Goal: Navigation & Orientation: Find specific page/section

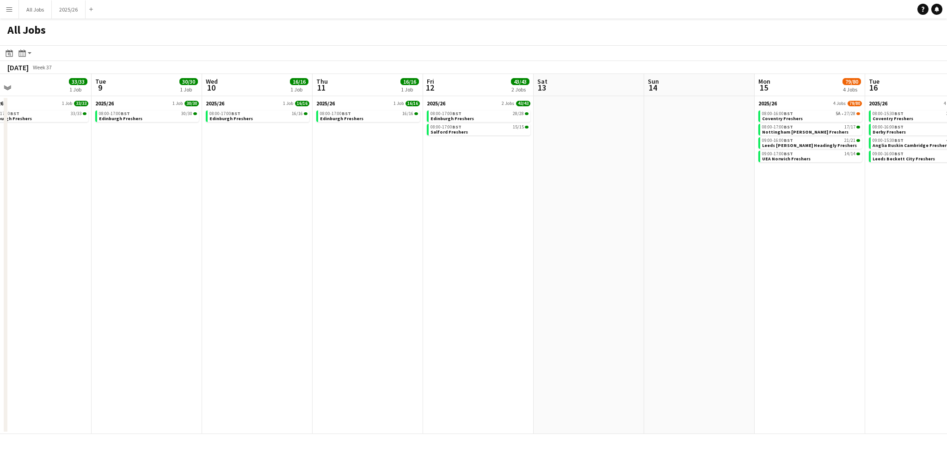
scroll to position [0, 221]
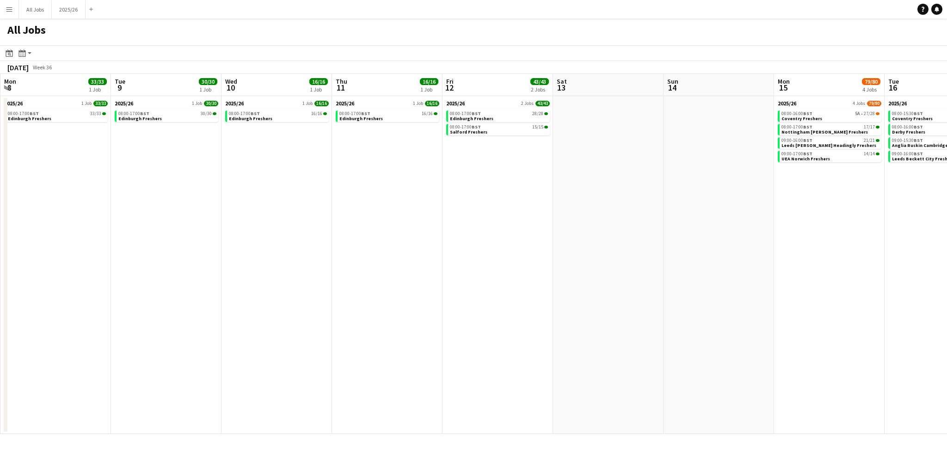
click at [179, 167] on app-calendar-viewport "Sat 6 Sun 7 Mon 8 33/33 1 Job Tue 9 30/30 1 Job Wed 10 16/16 1 Job Thu 11 16/16…" at bounding box center [473, 254] width 947 height 360
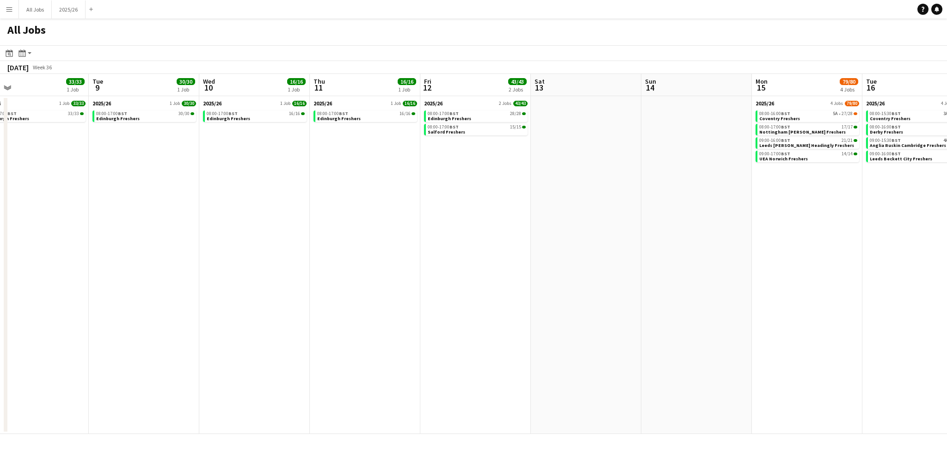
drag, startPoint x: 130, startPoint y: 161, endPoint x: 227, endPoint y: 137, distance: 99.4
click at [227, 137] on app-calendar-viewport "Sat 6 Sun 7 Mon 8 33/33 1 Job Tue 9 30/30 1 Job Wed 10 16/16 1 Job Thu 11 16/16…" at bounding box center [473, 254] width 947 height 360
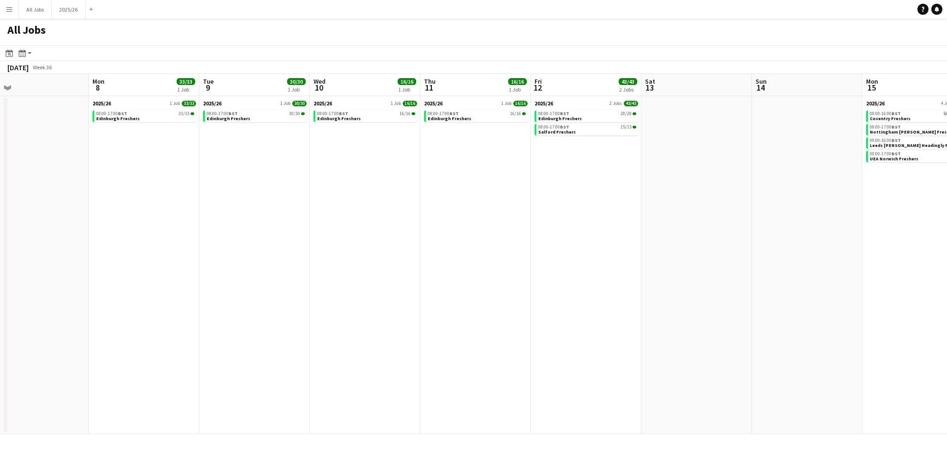
scroll to position [0, 235]
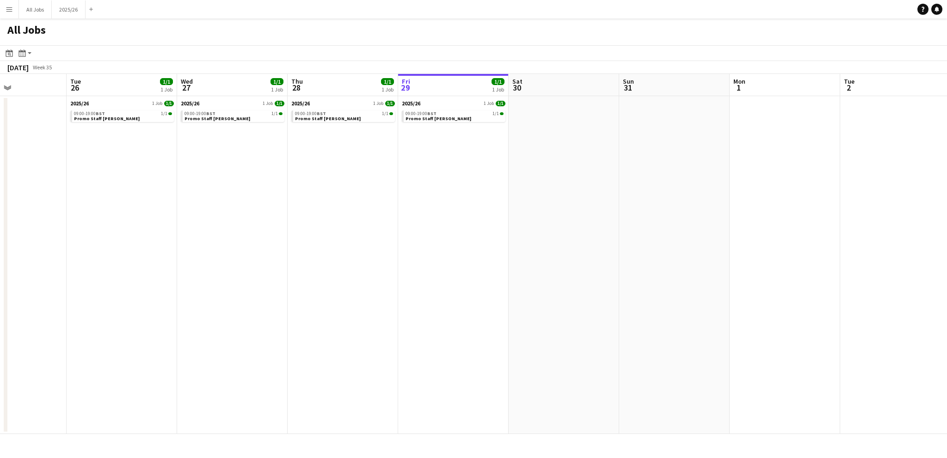
drag, startPoint x: 118, startPoint y: 153, endPoint x: 405, endPoint y: 176, distance: 288.6
click at [405, 176] on app-calendar-viewport "Sat 23 Sun 24 Mon 25 Tue 26 1/1 1 Job Wed 27 1/1 1 Job Thu 28 1/1 1 Job Fri 29 …" at bounding box center [473, 254] width 947 height 360
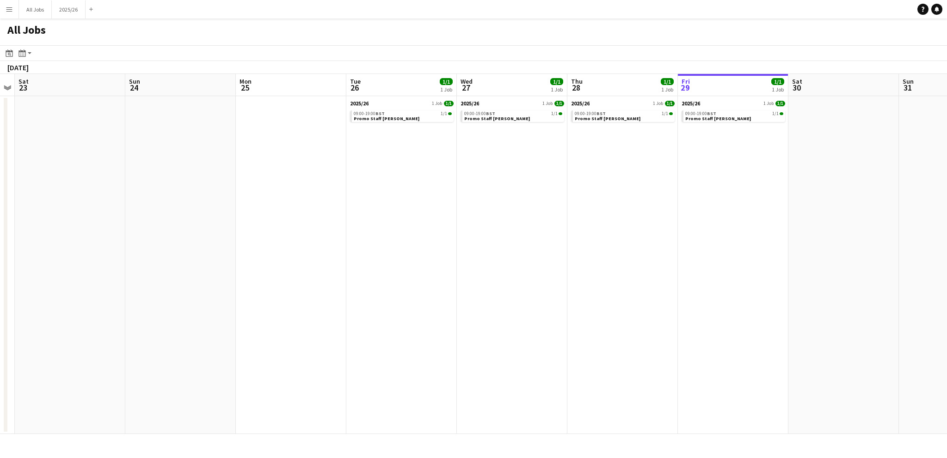
drag, startPoint x: 178, startPoint y: 179, endPoint x: 107, endPoint y: 167, distance: 72.0
click at [109, 167] on app-calendar-viewport "Wed 20 1/1 1 Job Thu 21 1/1 1 Job Fri 22 Sat 23 Sun 24 Mon 25 Tue 26 1/1 1 Job …" at bounding box center [473, 254] width 947 height 360
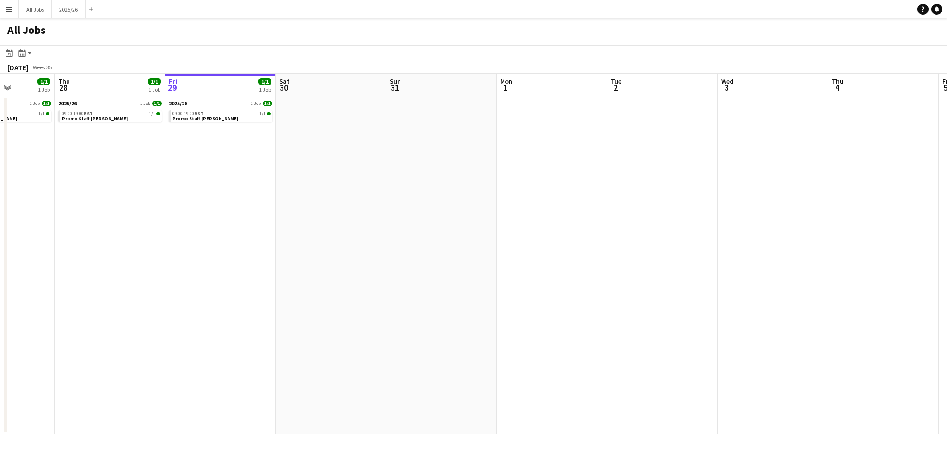
drag, startPoint x: 531, startPoint y: 192, endPoint x: 241, endPoint y: 171, distance: 290.4
click at [242, 172] on app-calendar-viewport "Mon 25 Tue 26 1/1 1 Job Wed 27 1/1 1 Job Thu 28 1/1 1 Job Fri 29 1/1 1 Job Sat …" at bounding box center [473, 254] width 947 height 360
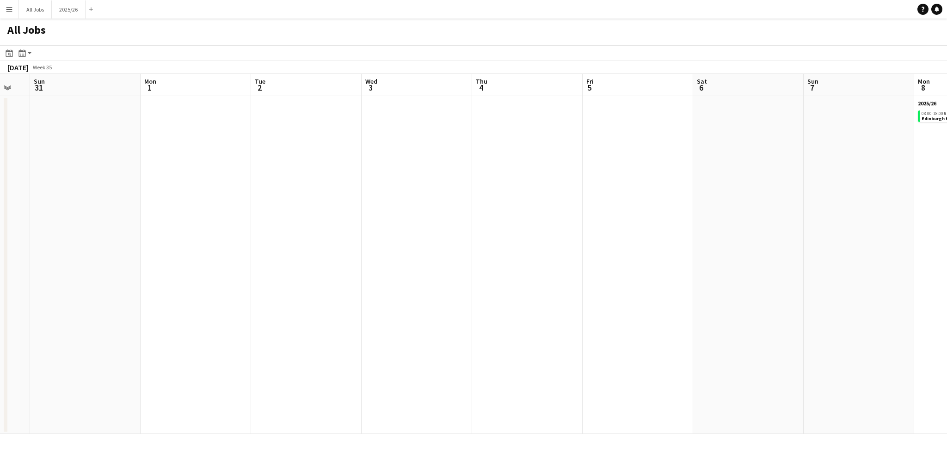
drag, startPoint x: 512, startPoint y: 181, endPoint x: 316, endPoint y: 177, distance: 196.2
click at [316, 177] on app-calendar-viewport "Wed 27 1/1 1 Job Thu 28 1/1 1 Job Fri 29 1/1 1 Job Sat 30 Sun 31 Mon 1 Tue 2 We…" at bounding box center [473, 254] width 947 height 360
drag, startPoint x: 507, startPoint y: 193, endPoint x: 285, endPoint y: 203, distance: 221.8
click at [285, 203] on app-calendar-viewport "Sat 30 Sun 31 Mon 1 Tue 2 Wed 3 Thu 4 Fri 5 Sat 6 Sun 7 Mon 8 33/33 1 Job Tue 9…" at bounding box center [473, 254] width 947 height 360
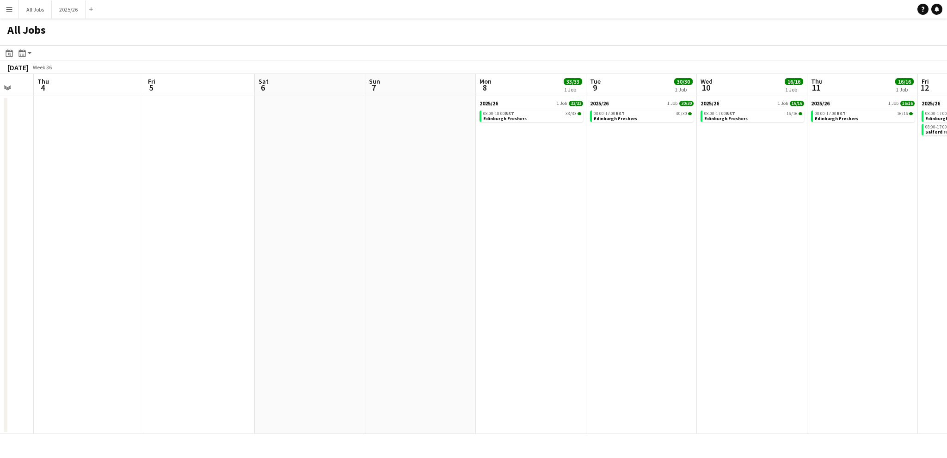
scroll to position [0, 270]
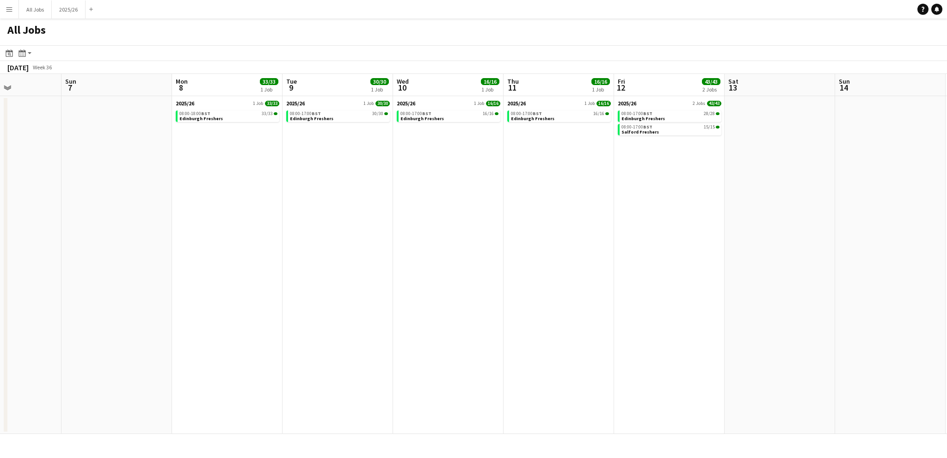
drag, startPoint x: 760, startPoint y: 211, endPoint x: 350, endPoint y: 219, distance: 410.4
click at [294, 220] on app-calendar-viewport "Thu 4 Fri 5 Sat 6 Sun 7 Mon 8 33/33 1 Job Tue 9 30/30 1 Job Wed 10 16/16 1 Job …" at bounding box center [473, 254] width 947 height 360
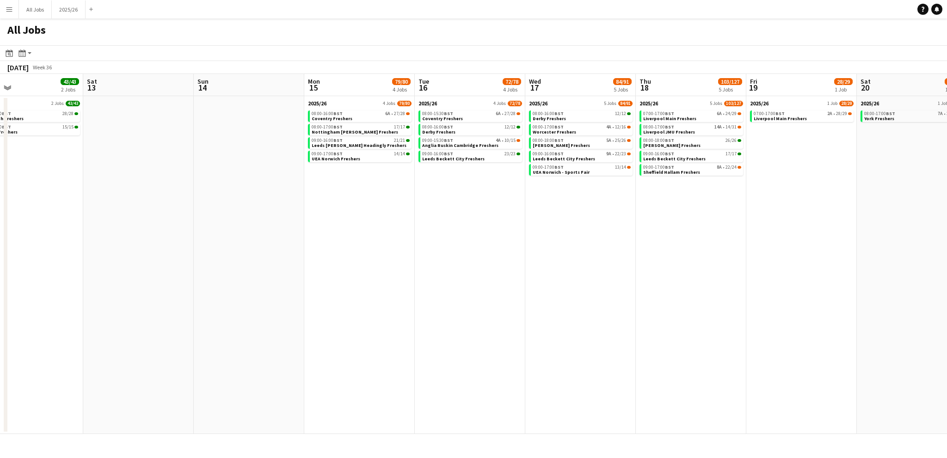
scroll to position [0, 222]
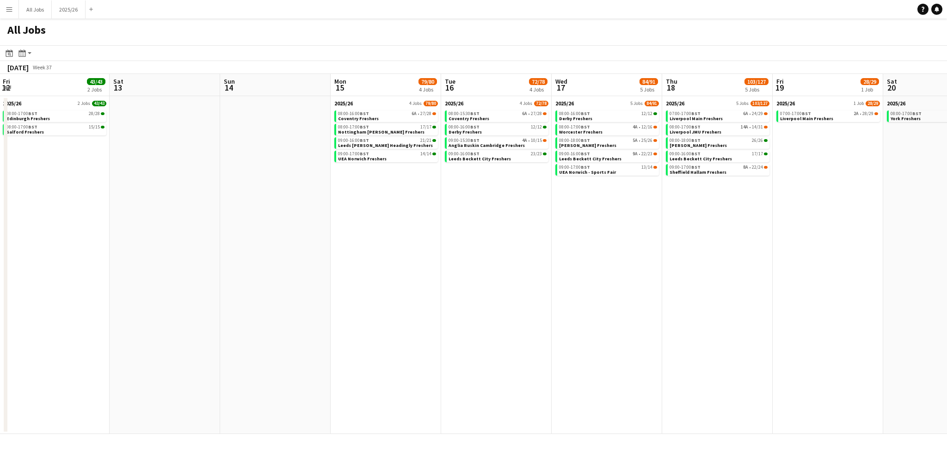
drag, startPoint x: 708, startPoint y: 198, endPoint x: 100, endPoint y: 206, distance: 607.9
click at [100, 206] on app-calendar-viewport "Wed 10 16/16 1 Job Thu 11 16/16 1 Job Fri 12 43/43 2 Jobs Sat 13 Sun 14 Mon 15 …" at bounding box center [473, 254] width 947 height 360
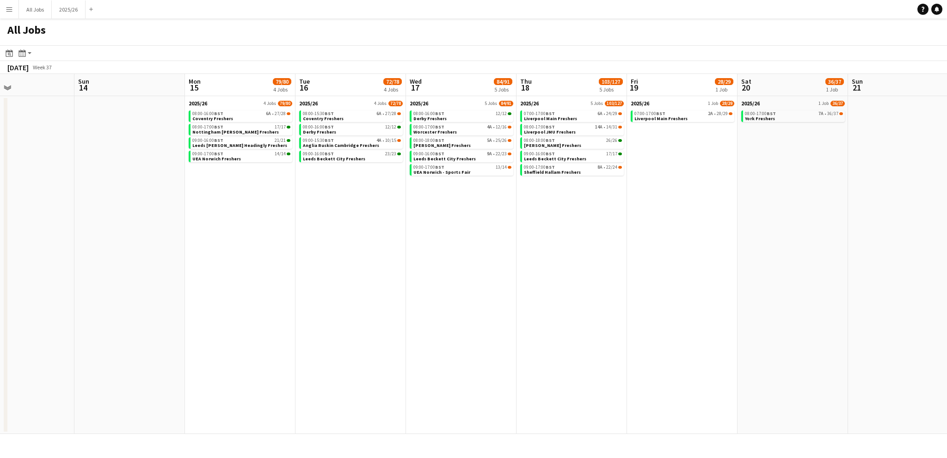
scroll to position [0, 370]
drag, startPoint x: 378, startPoint y: 229, endPoint x: 229, endPoint y: 227, distance: 148.5
click at [229, 227] on app-calendar-viewport "Wed 10 16/16 1 Job Thu 11 16/16 1 Job Fri 12 43/43 2 Jobs Sat 13 Sun 14 Mon 15 …" at bounding box center [473, 254] width 947 height 360
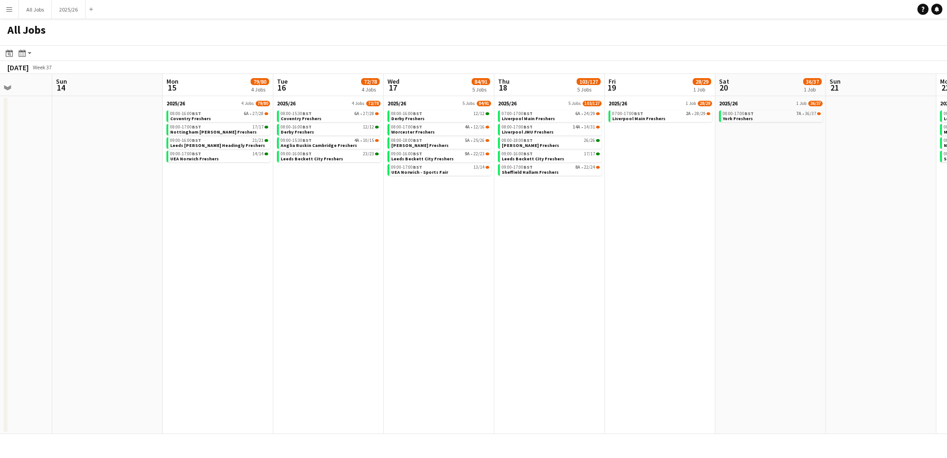
scroll to position [0, 392]
drag, startPoint x: 665, startPoint y: 236, endPoint x: 644, endPoint y: 236, distance: 21.3
click at [644, 236] on app-calendar-viewport "Wed 10 16/16 1 Job Thu 11 16/16 1 Job Fri 12 43/43 2 Jobs Sat 13 Sun 14 Mon 15 …" at bounding box center [473, 254] width 947 height 360
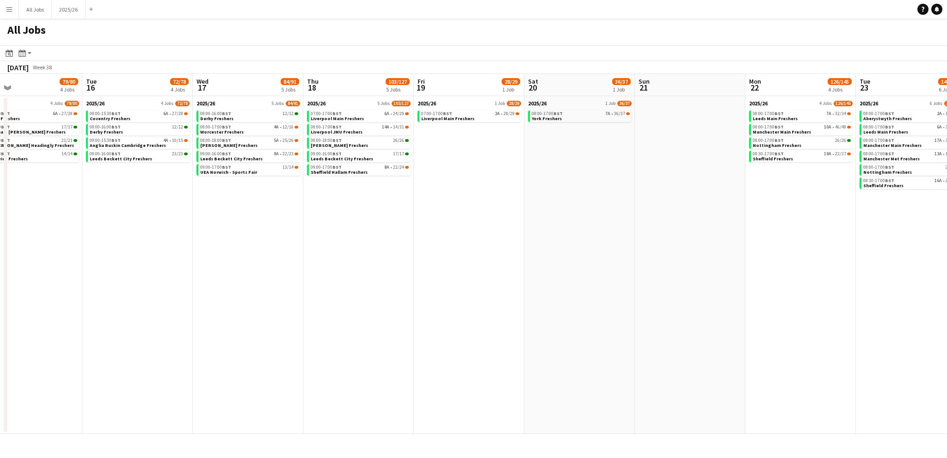
drag, startPoint x: 647, startPoint y: 259, endPoint x: 458, endPoint y: 247, distance: 189.6
click at [458, 247] on app-calendar-viewport "Fri 12 43/43 2 Jobs Sat 13 Sun 14 Mon 15 79/80 4 Jobs Tue 16 72/78 4 Jobs Wed 1…" at bounding box center [473, 254] width 947 height 360
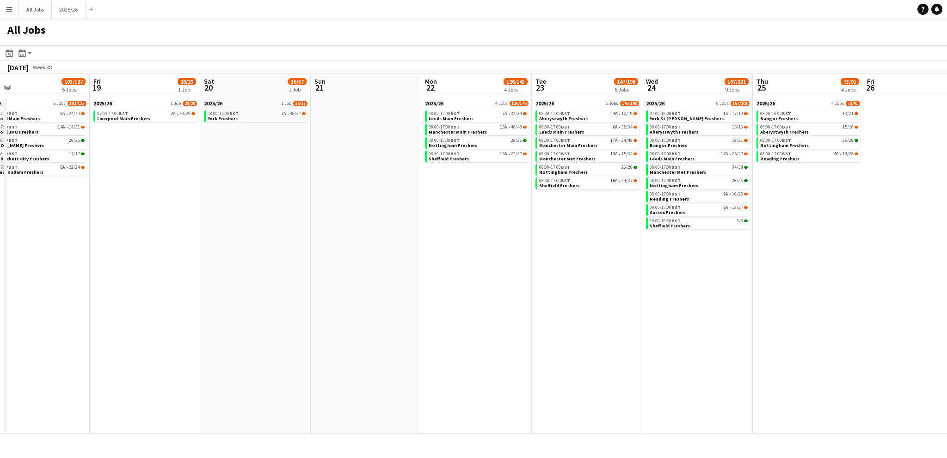
scroll to position [0, 387]
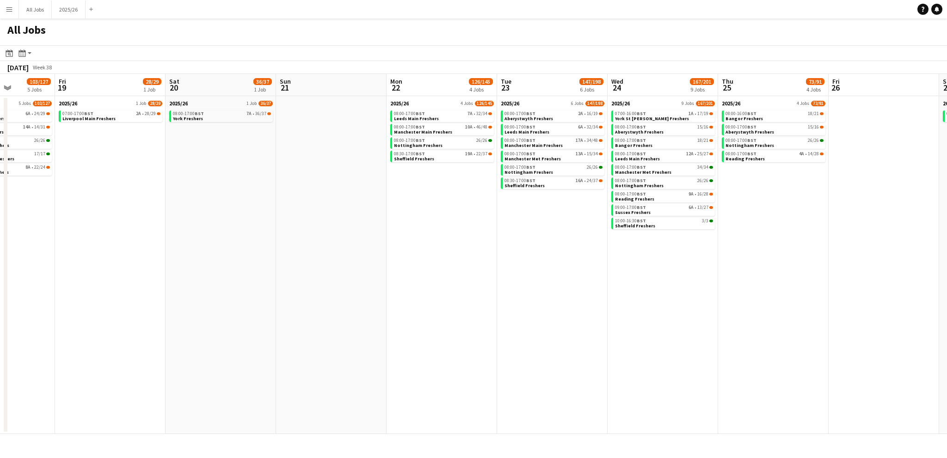
drag, startPoint x: 753, startPoint y: 247, endPoint x: 394, endPoint y: 241, distance: 359.0
click at [394, 241] on app-calendar-viewport "Mon 15 79/80 4 Jobs Tue 16 72/78 4 Jobs Wed 17 84/91 5 Jobs Thu 18 103/127 5 Jo…" at bounding box center [473, 254] width 947 height 360
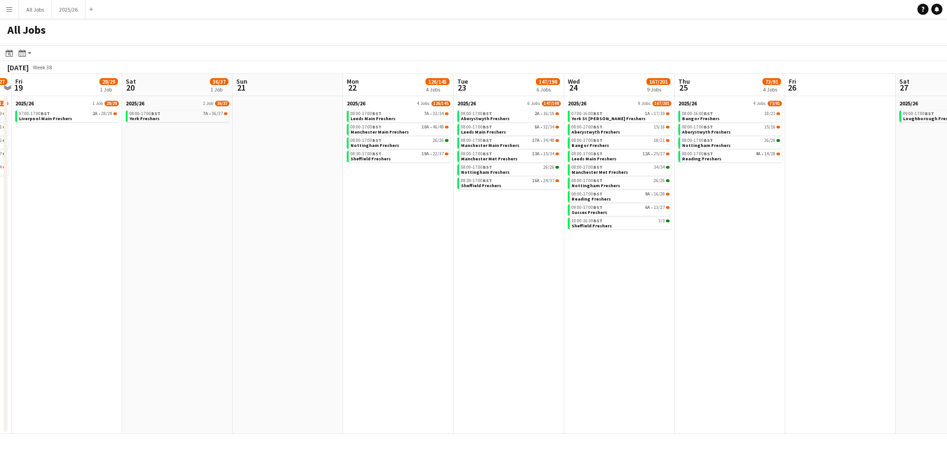
scroll to position [0, 349]
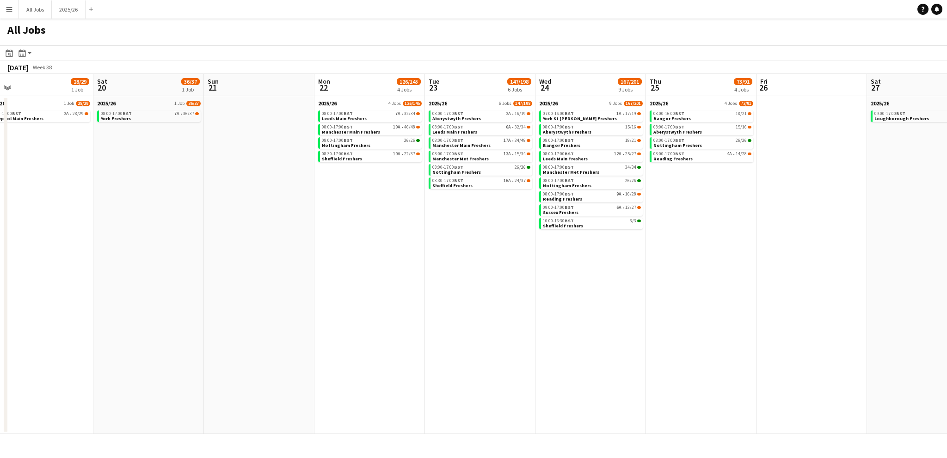
drag, startPoint x: 623, startPoint y: 257, endPoint x: 551, endPoint y: 256, distance: 72.2
click at [551, 256] on app-calendar-viewport "Tue 16 72/78 4 Jobs Wed 17 84/91 5 Jobs Thu 18 103/127 5 Jobs Fri 19 28/29 1 Jo…" at bounding box center [473, 254] width 947 height 360
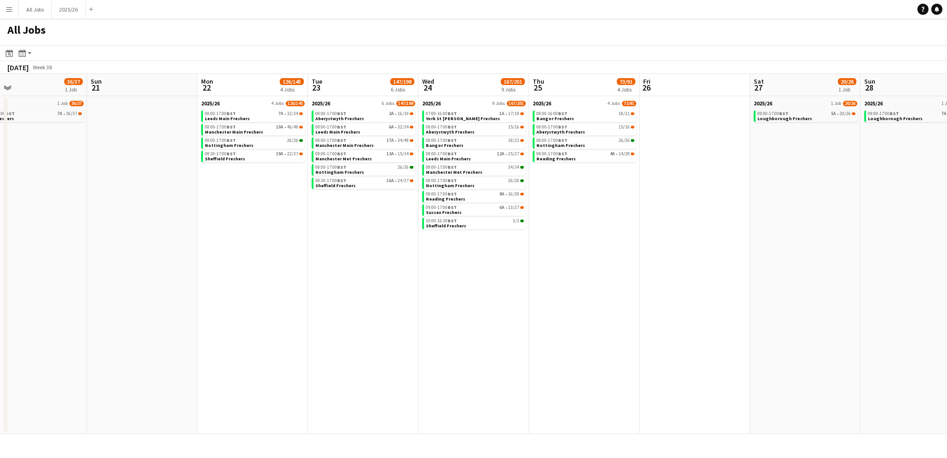
scroll to position [0, 372]
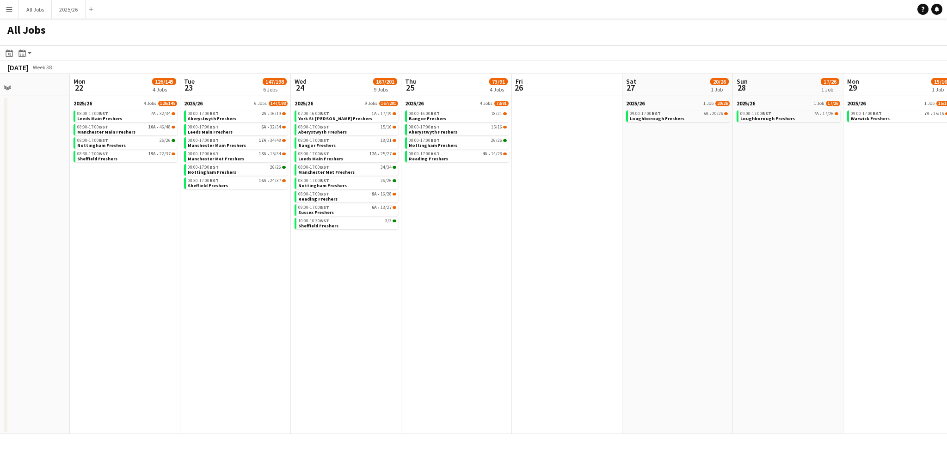
drag, startPoint x: 743, startPoint y: 237, endPoint x: 507, endPoint y: 240, distance: 236.4
click at [507, 240] on app-calendar-viewport "Thu 18 103/127 5 Jobs Fri 19 28/29 1 Job Sat 20 36/37 1 Job Sun 21 Mon 22 126/1…" at bounding box center [473, 254] width 947 height 360
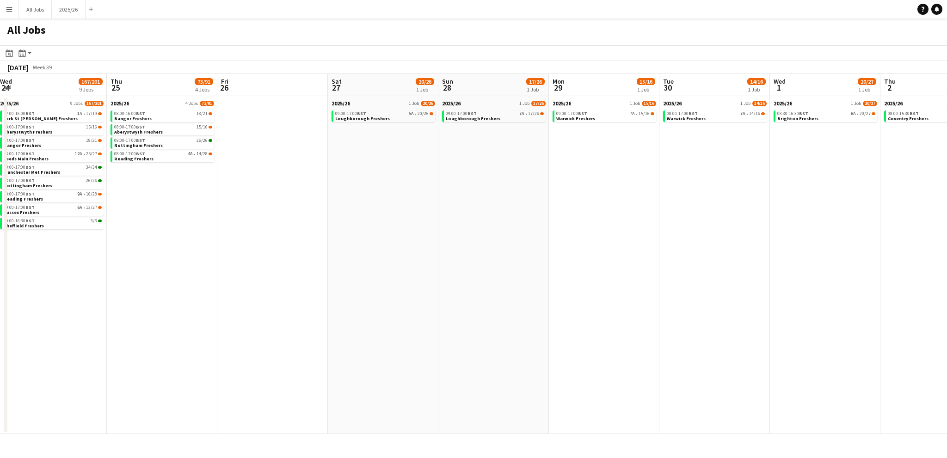
drag, startPoint x: 819, startPoint y: 234, endPoint x: 525, endPoint y: 240, distance: 294.7
click at [525, 240] on app-calendar-viewport "Sun 21 Mon 22 126/145 4 Jobs Tue 23 147/198 6 Jobs Wed 24 167/201 9 Jobs Thu 25…" at bounding box center [473, 254] width 947 height 360
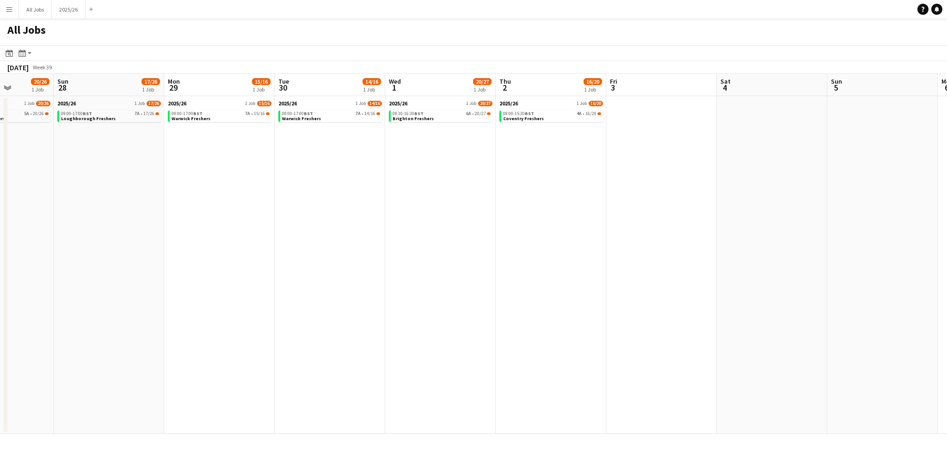
scroll to position [0, 222]
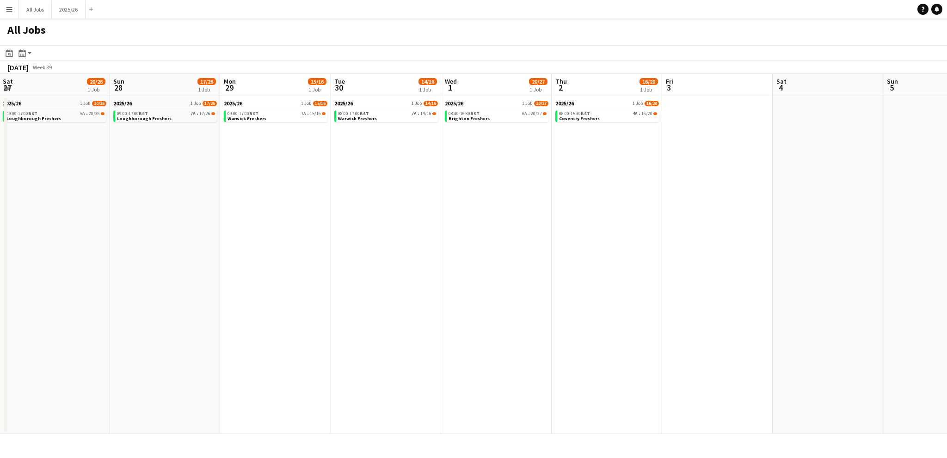
drag, startPoint x: 856, startPoint y: 210, endPoint x: 527, endPoint y: 230, distance: 329.5
click at [527, 230] on app-calendar-viewport "Thu 25 73/91 4 Jobs Fri 26 Sat 27 20/26 1 Job Sun 28 17/26 1 Job Mon 29 15/16 1…" at bounding box center [473, 254] width 947 height 360
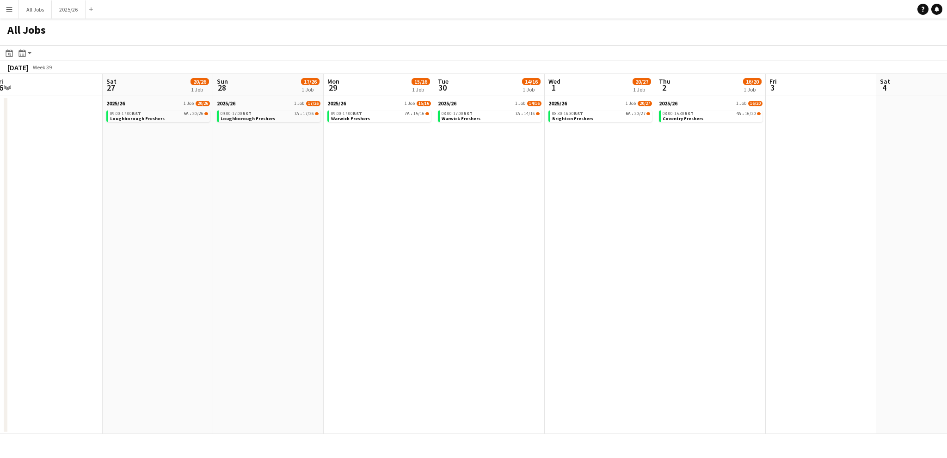
scroll to position [0, 228]
drag, startPoint x: 413, startPoint y: 223, endPoint x: 518, endPoint y: 227, distance: 105.1
click at [518, 227] on app-calendar-viewport "Wed 24 167/201 9 Jobs Thu 25 73/91 4 Jobs Fri 26 Sat 27 20/26 1 Job Sun 28 17/2…" at bounding box center [473, 254] width 947 height 360
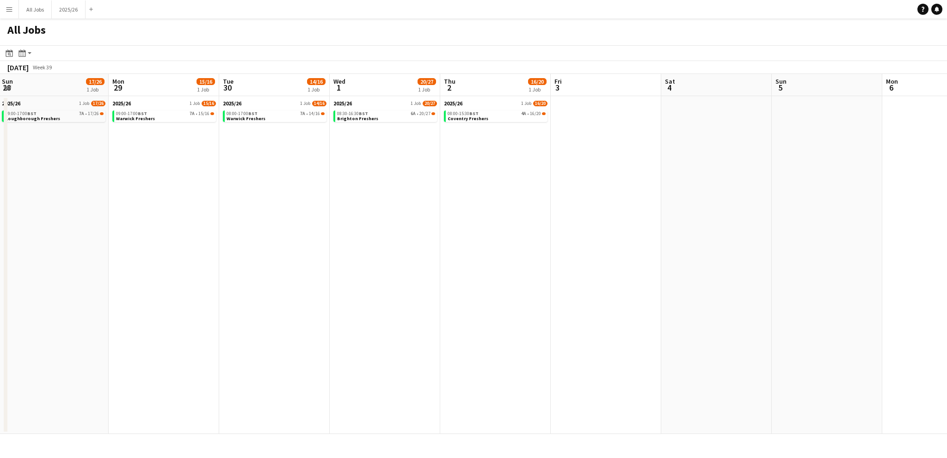
drag, startPoint x: 766, startPoint y: 192, endPoint x: 549, endPoint y: 190, distance: 217.0
click at [549, 190] on app-calendar-viewport "Thu 25 73/91 4 Jobs Fri 26 Sat 27 20/26 1 Job Sun 28 17/26 1 Job Mon 29 15/16 1…" at bounding box center [473, 254] width 947 height 360
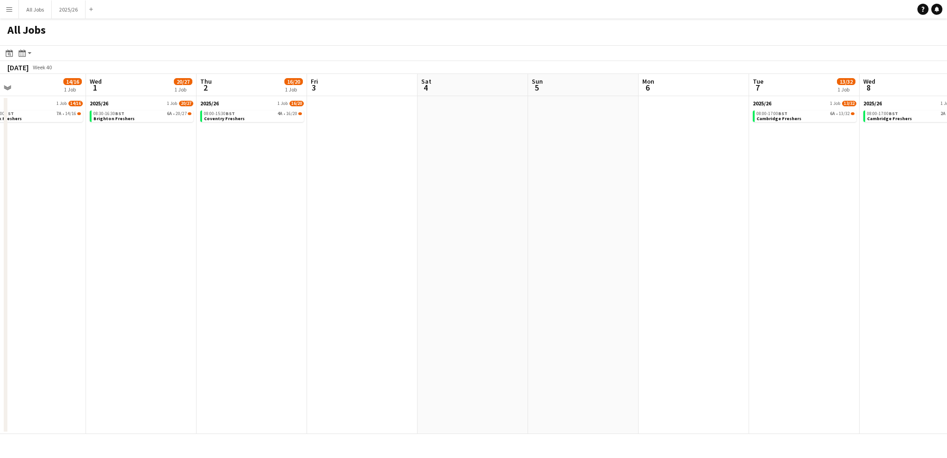
drag, startPoint x: 753, startPoint y: 182, endPoint x: 509, endPoint y: 194, distance: 244.1
click at [509, 194] on app-calendar-viewport "Sat 27 20/26 1 Job Sun 28 17/26 1 Job Mon 29 15/16 1 Job Tue 30 14/16 1 Job Wed…" at bounding box center [473, 254] width 947 height 360
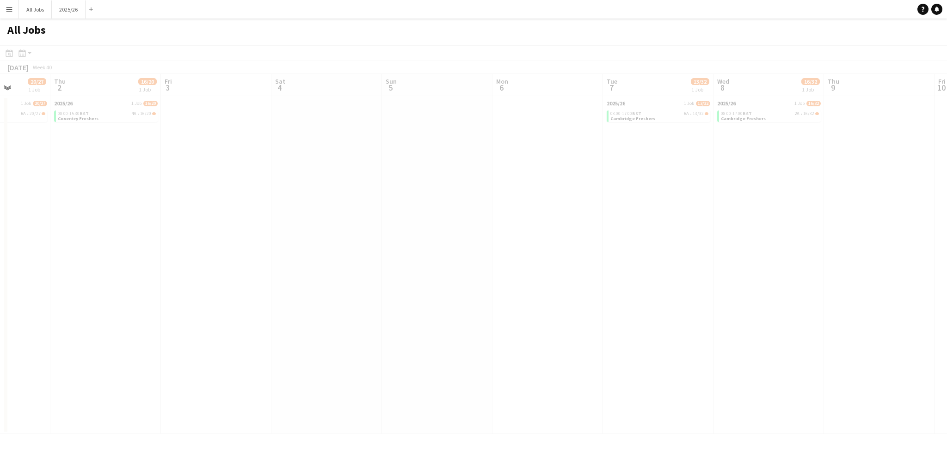
drag, startPoint x: 729, startPoint y: 191, endPoint x: 582, endPoint y: 190, distance: 146.7
click at [418, 210] on app-calendar-viewport "Mon 29 15/16 1 Job Tue 30 14/16 1 Job Wed 1 20/27 1 Job Thu 2 16/20 1 Job Fri 3…" at bounding box center [473, 254] width 947 height 360
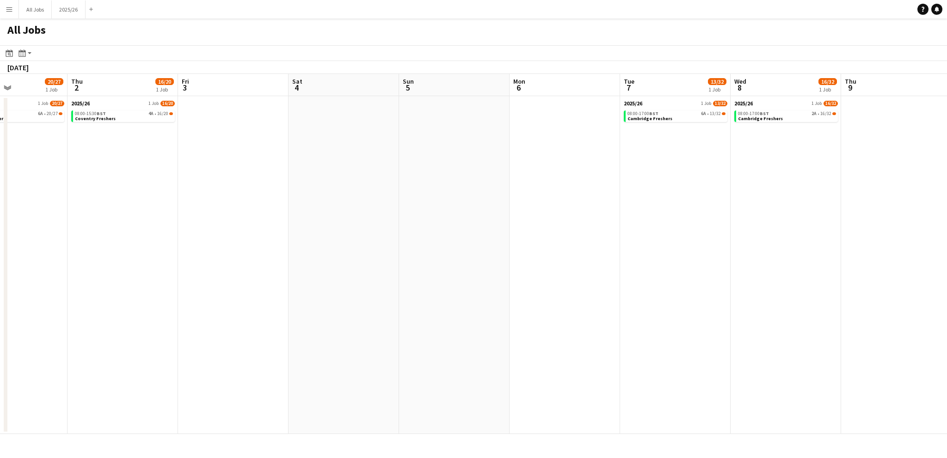
drag, startPoint x: 47, startPoint y: 183, endPoint x: 594, endPoint y: 214, distance: 547.7
click at [627, 219] on app-calendar-viewport "Mon 29 15/16 1 Job Tue 30 14/16 1 Job Wed 1 20/27 1 Job Thu 2 16/20 1 Job Fri 3…" at bounding box center [473, 254] width 947 height 360
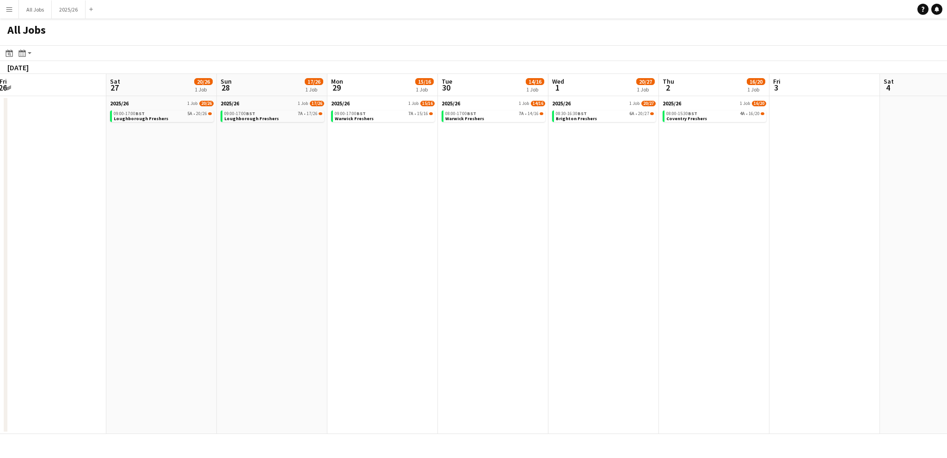
drag, startPoint x: 209, startPoint y: 219, endPoint x: 701, endPoint y: 230, distance: 492.4
click at [701, 230] on app-calendar-viewport "Wed 24 167/201 9 Jobs Thu 25 73/91 4 Jobs Fri 26 Sat 27 20/26 1 Job Sun 28 17/2…" at bounding box center [473, 254] width 947 height 360
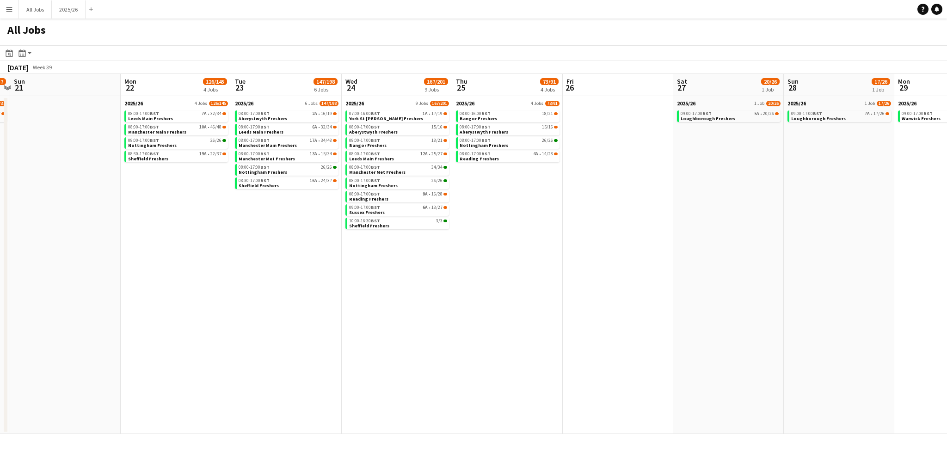
drag, startPoint x: 242, startPoint y: 235, endPoint x: 634, endPoint y: 235, distance: 391.4
click at [635, 235] on app-calendar-viewport "Fri 19 28/29 1 Job Sat 20 36/37 1 Job Sun 21 Mon 22 126/145 4 Jobs Tue 23 147/1…" at bounding box center [473, 254] width 947 height 360
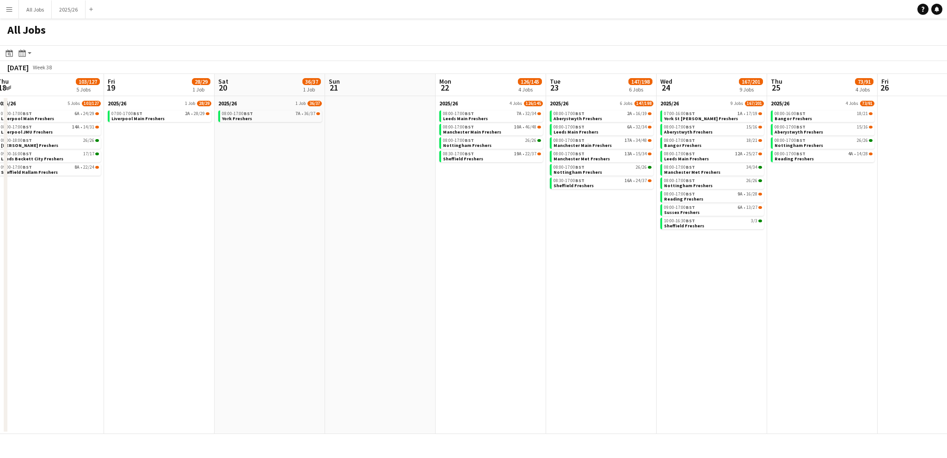
drag, startPoint x: 232, startPoint y: 246, endPoint x: 554, endPoint y: 250, distance: 322.0
click at [554, 250] on app-calendar-viewport "Tue 16 72/78 4 Jobs Wed 17 84/91 5 Jobs Thu 18 103/127 5 Jobs Fri 19 28/29 1 Jo…" at bounding box center [473, 254] width 947 height 360
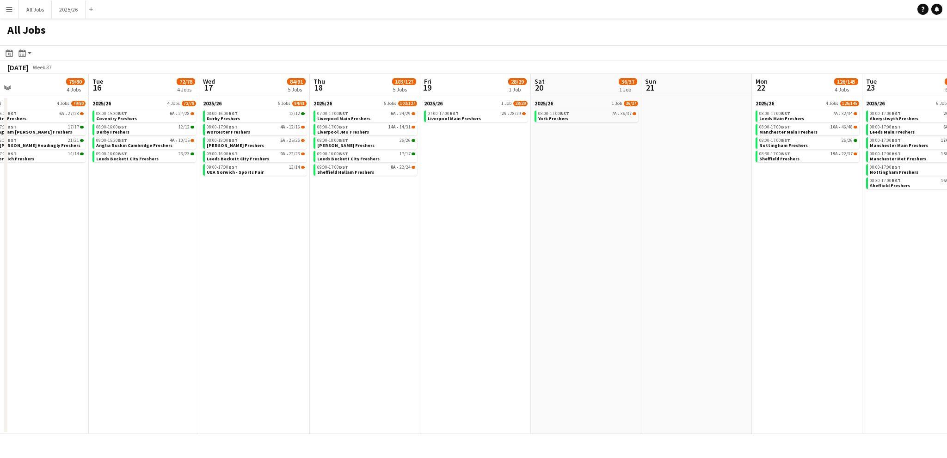
drag, startPoint x: 115, startPoint y: 272, endPoint x: 235, endPoint y: 271, distance: 119.8
click at [261, 273] on app-calendar-viewport "Sat 13 Sun 14 Mon 15 79/80 4 Jobs Tue 16 72/78 4 Jobs Wed 17 84/91 5 Jobs Thu 1…" at bounding box center [473, 254] width 947 height 360
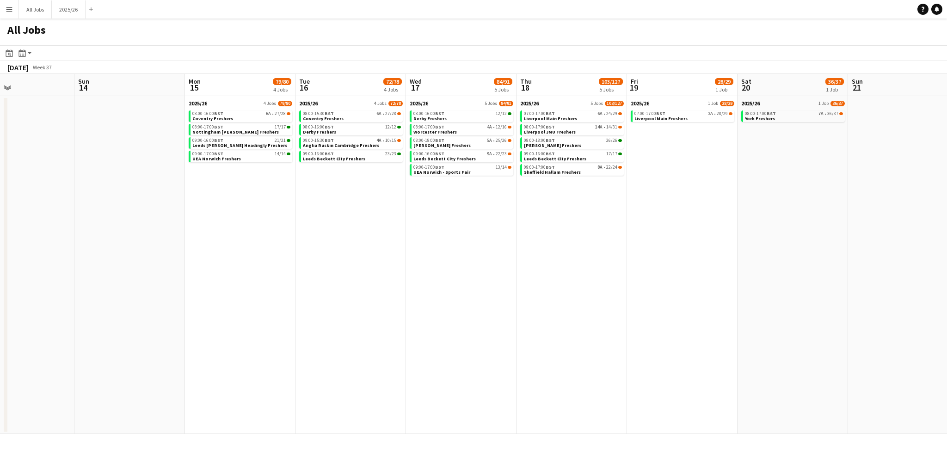
click at [56, 261] on app-date-cell at bounding box center [19, 265] width 111 height 338
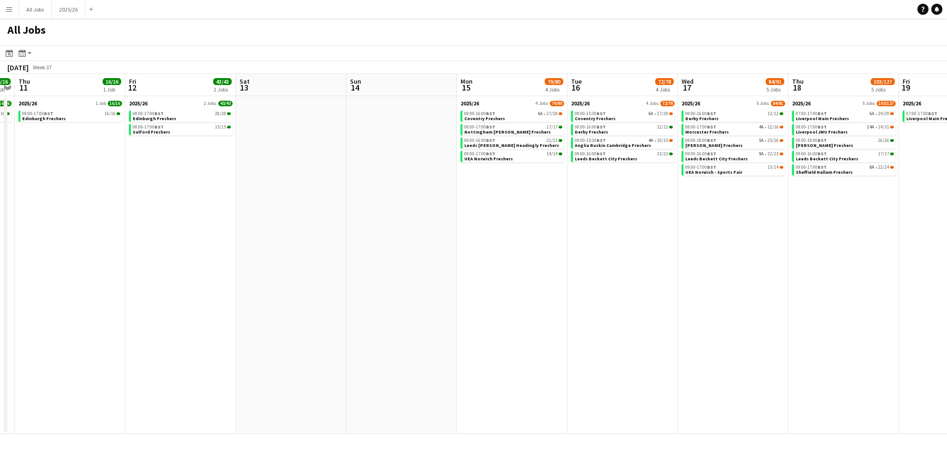
drag, startPoint x: 231, startPoint y: 305, endPoint x: 466, endPoint y: 331, distance: 236.5
click at [480, 334] on app-calendar-viewport "Tue 9 30/30 1 Job Wed 10 16/16 1 Job Thu 11 16/16 1 Job Fri 12 43/43 2 Jobs Sat…" at bounding box center [473, 254] width 947 height 360
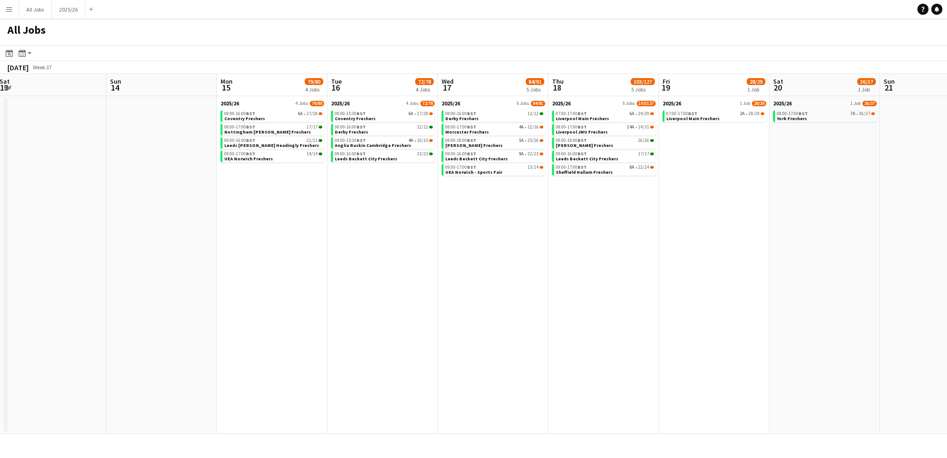
scroll to position [0, 322]
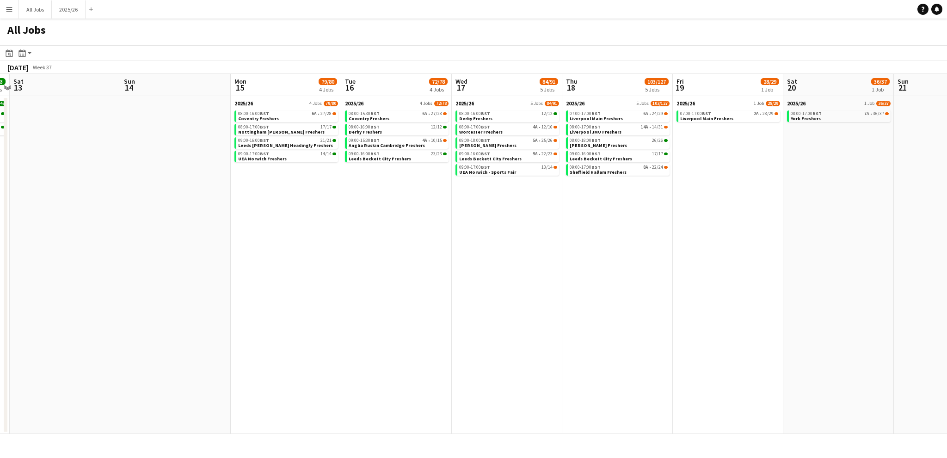
drag, startPoint x: 418, startPoint y: 228, endPoint x: 215, endPoint y: 226, distance: 203.6
click at [215, 226] on app-calendar-viewport "Wed 10 16/16 1 Job Thu 11 16/16 1 Job Fri 12 43/43 2 Jobs Sat 13 Sun 14 Mon 15 …" at bounding box center [473, 254] width 947 height 360
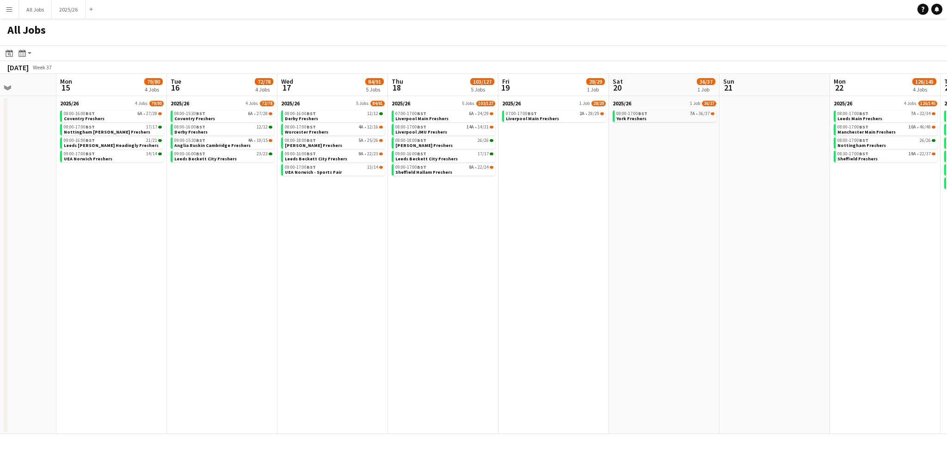
scroll to position [0, 265]
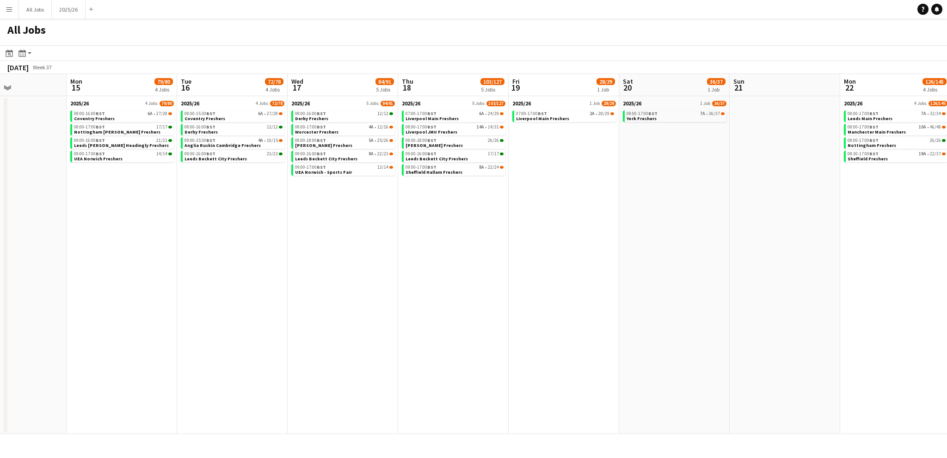
drag, startPoint x: 619, startPoint y: 261, endPoint x: 455, endPoint y: 270, distance: 164.4
click at [455, 270] on app-calendar-viewport "Fri 12 43/43 2 Jobs Sat 13 Sun 14 Mon 15 79/80 4 Jobs Tue 16 72/78 4 Jobs Wed 1…" at bounding box center [473, 254] width 947 height 360
click at [481, 169] on span "8A" at bounding box center [481, 167] width 5 height 5
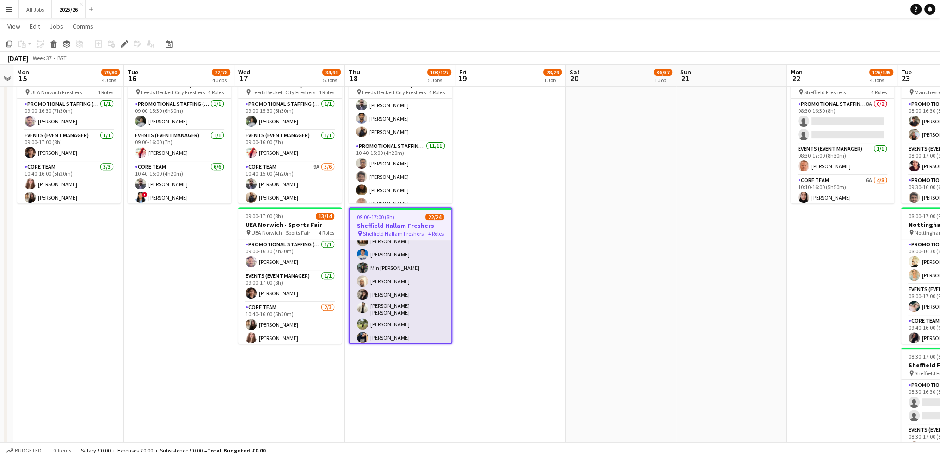
scroll to position [291, 0]
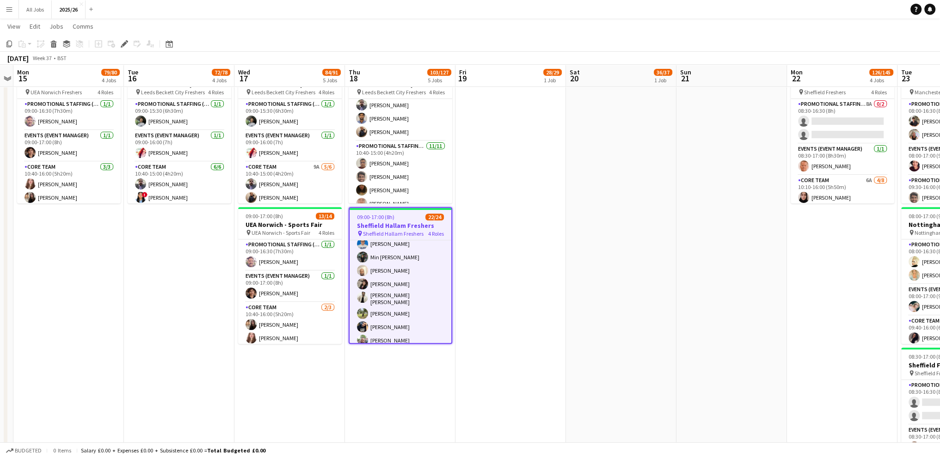
click at [511, 303] on app-date-cell "07:00-17:00 (10h) 28/29 Liverpool Main Freshers pin Liverpool Main Freshers 4 R…" at bounding box center [511, 269] width 111 height 1257
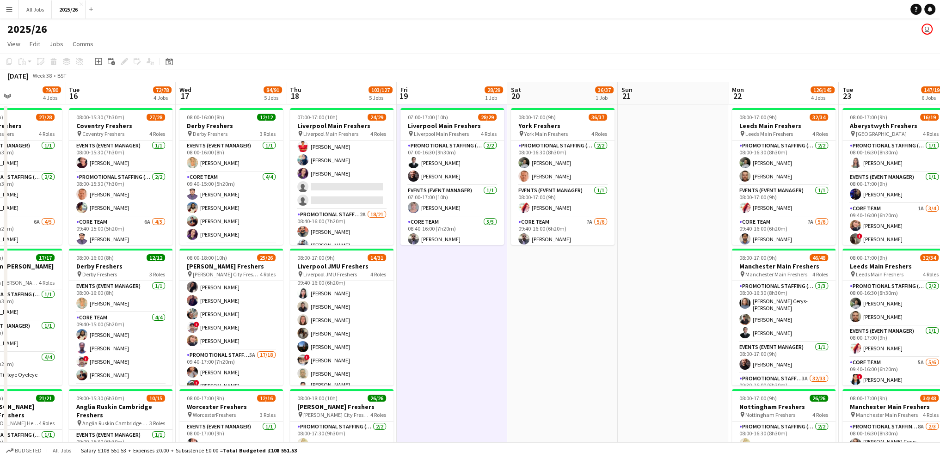
scroll to position [0, 383]
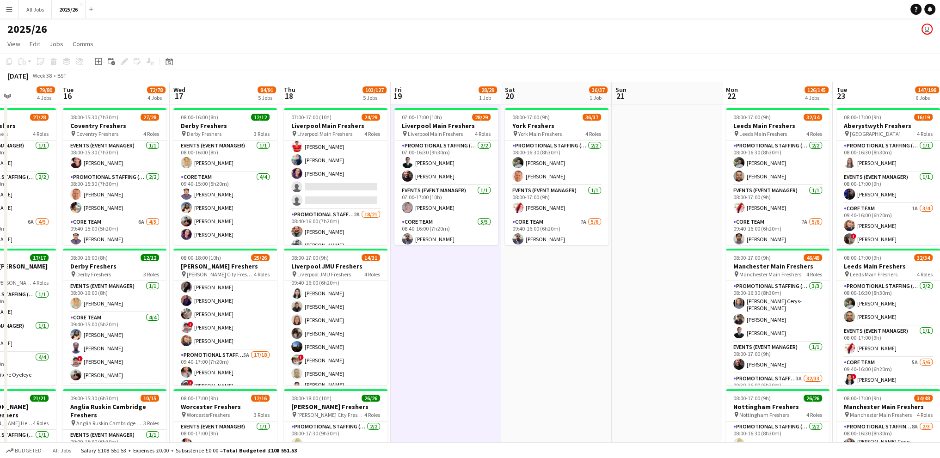
drag, startPoint x: 644, startPoint y: 299, endPoint x: 579, endPoint y: 295, distance: 64.9
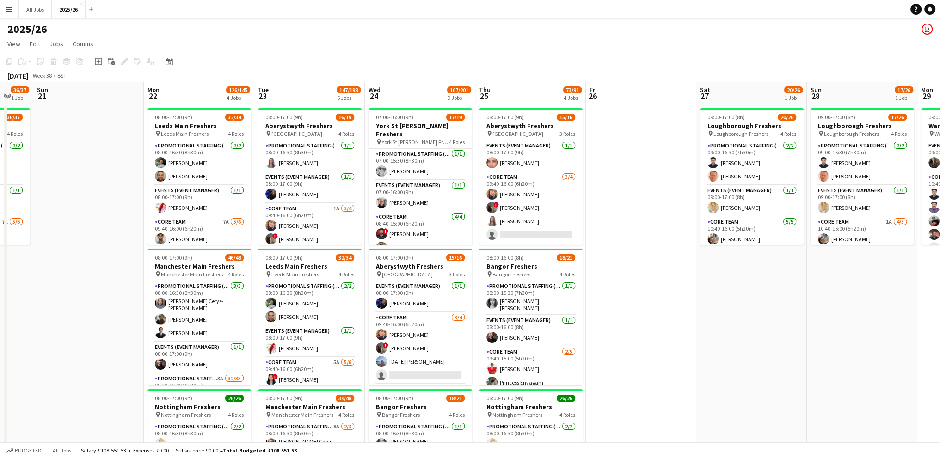
scroll to position [0, 305]
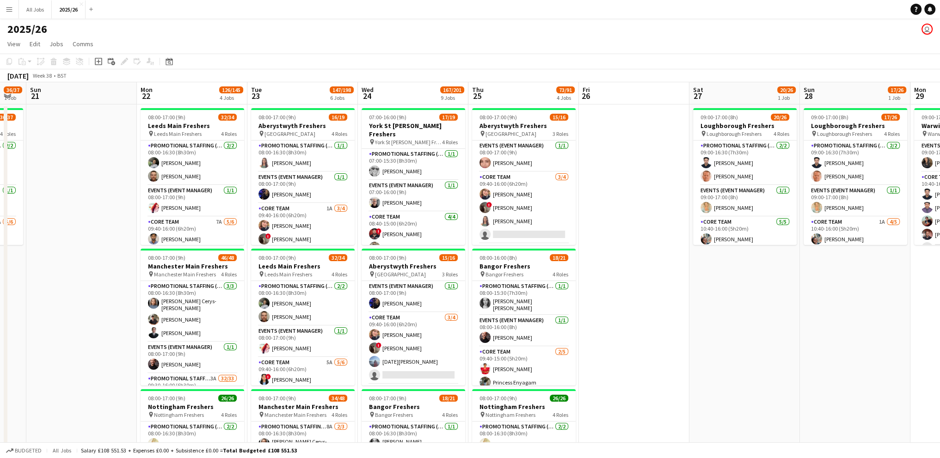
drag, startPoint x: 398, startPoint y: 324, endPoint x: -10, endPoint y: 320, distance: 408.0
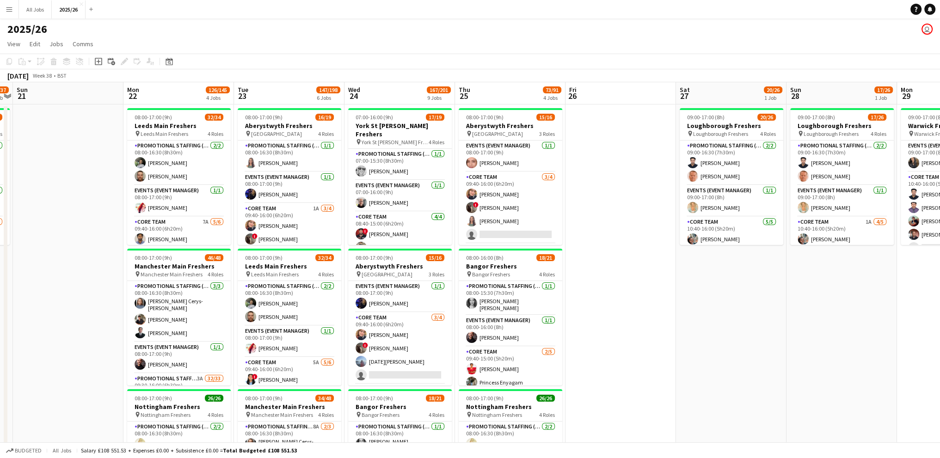
drag, startPoint x: 84, startPoint y: 216, endPoint x: 70, endPoint y: 214, distance: 13.5
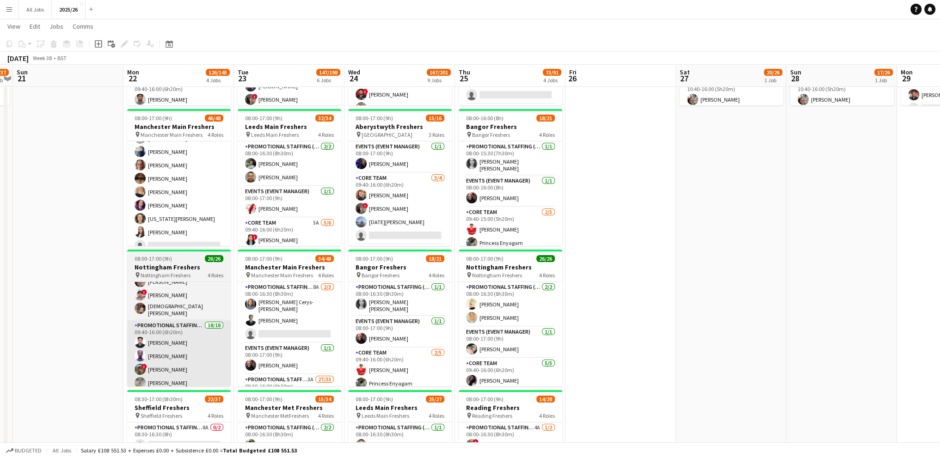
scroll to position [139, 0]
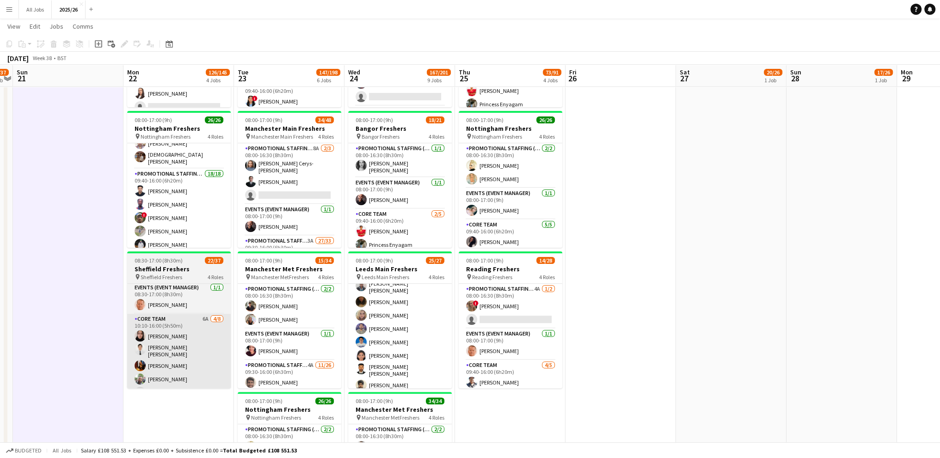
scroll to position [231, 0]
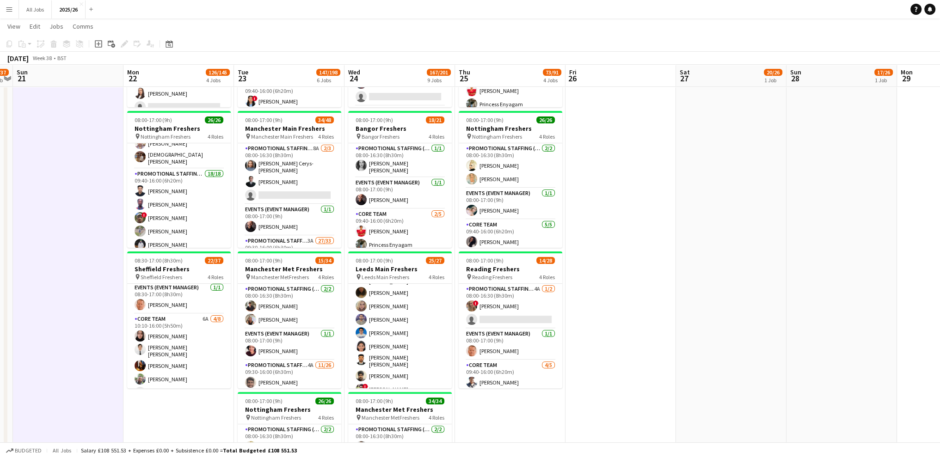
click at [107, 316] on app-date-cell at bounding box center [68, 454] width 111 height 1257
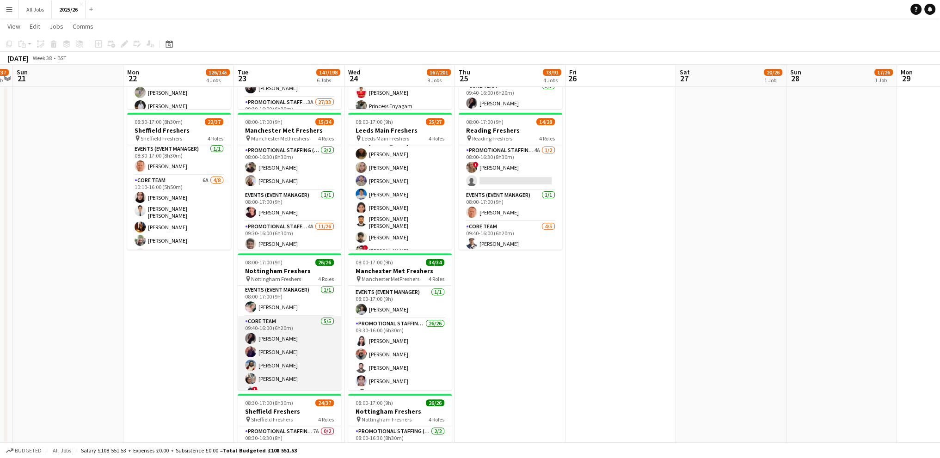
scroll to position [93, 0]
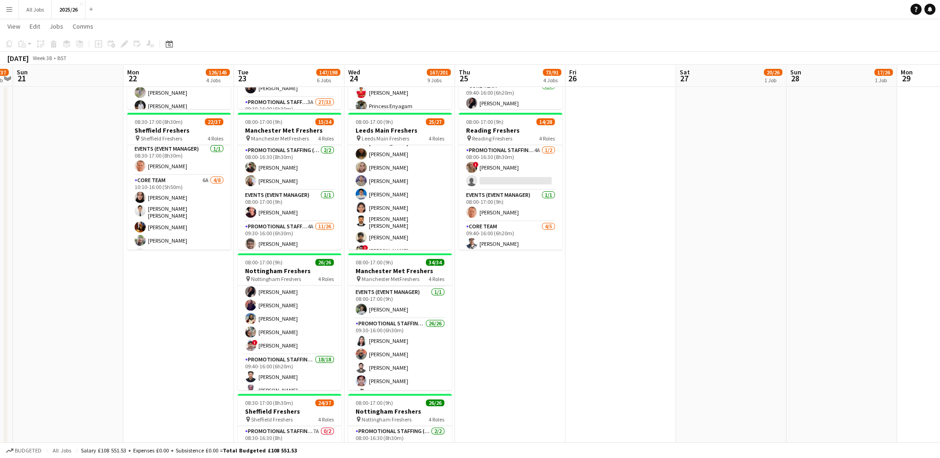
click at [217, 353] on app-date-cell "08:00-17:00 (9h) 32/34 Leeds Main Freshers pin Leeds Main Freshers 4 Roles Prom…" at bounding box center [179, 315] width 111 height 1257
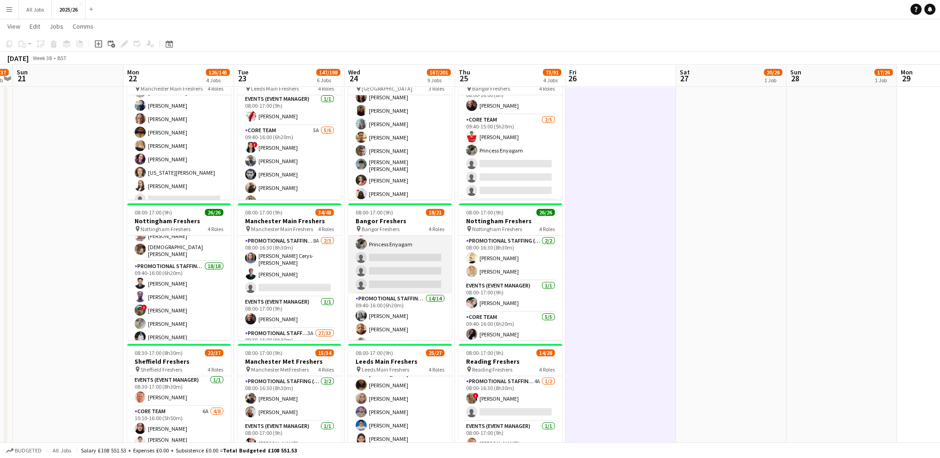
scroll to position [139, 0]
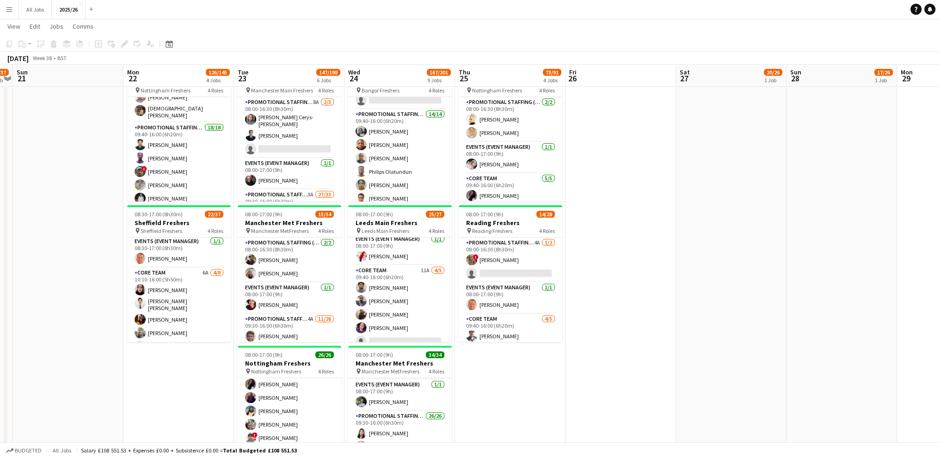
scroll to position [0, 0]
click at [510, 370] on app-date-cell "08:00-17:00 (9h) 15/16 Aberystwyth Freshers pin Aberystwyth 3 Roles Events (Eve…" at bounding box center [510, 408] width 111 height 1257
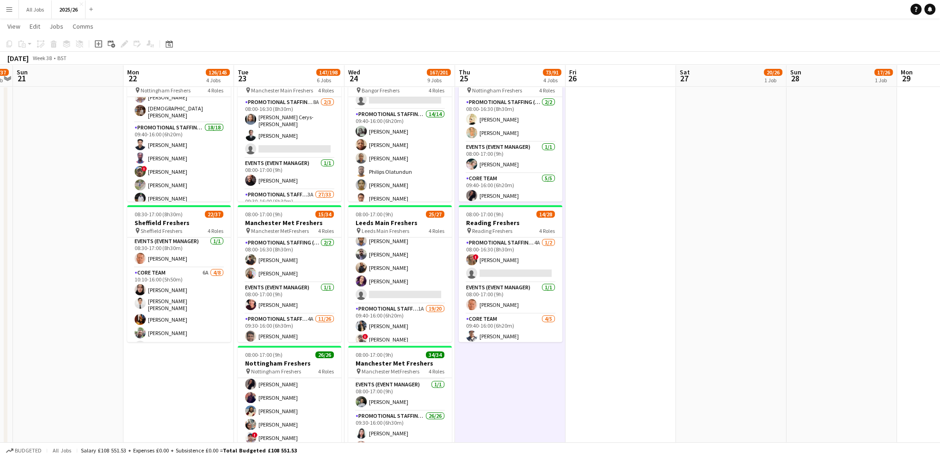
scroll to position [93, 0]
click at [480, 384] on app-date-cell "08:00-17:00 (9h) 15/16 Aberystwyth Freshers pin Aberystwyth 3 Roles Events (Eve…" at bounding box center [510, 408] width 111 height 1257
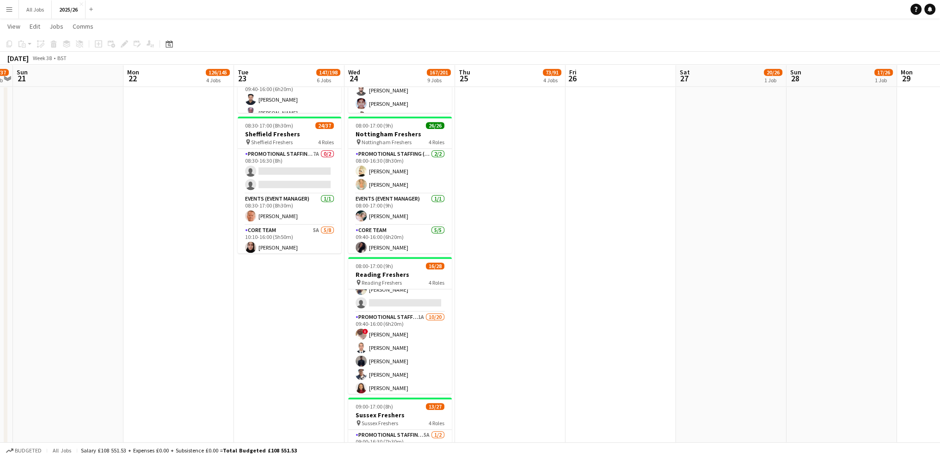
scroll to position [185, 0]
click at [512, 359] on app-date-cell "08:00-17:00 (9h) 15/16 Aberystwyth Freshers pin Aberystwyth 3 Roles Events (Eve…" at bounding box center [510, 38] width 111 height 1257
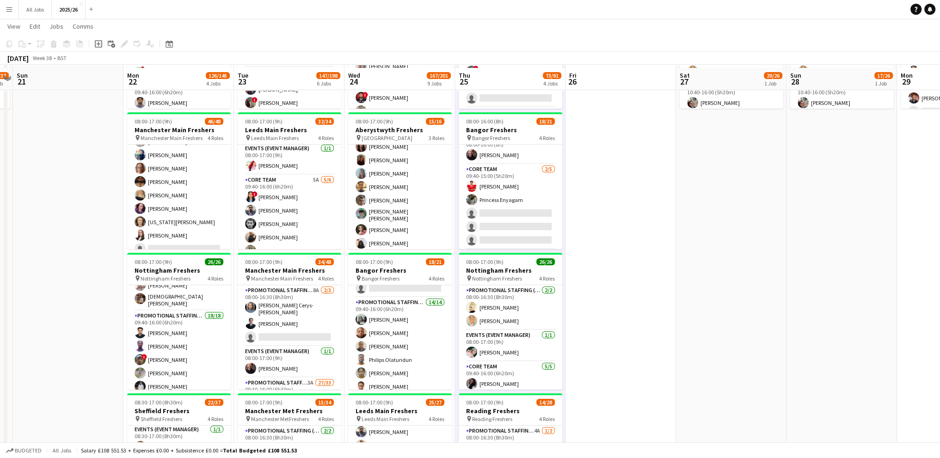
scroll to position [0, 0]
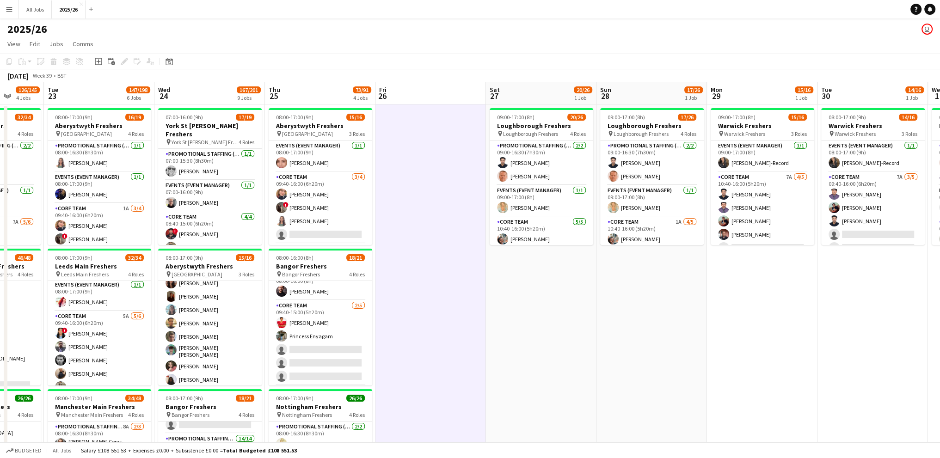
drag, startPoint x: 609, startPoint y: 223, endPoint x: 419, endPoint y: 219, distance: 190.2
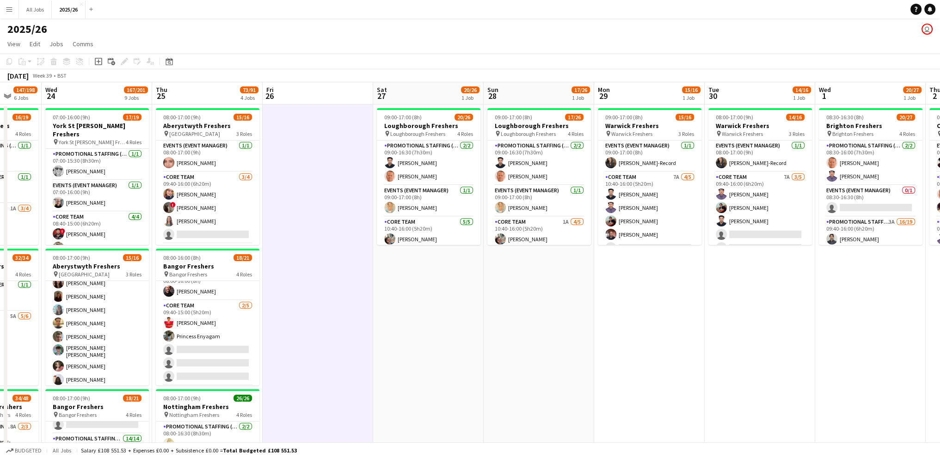
scroll to position [0, 406]
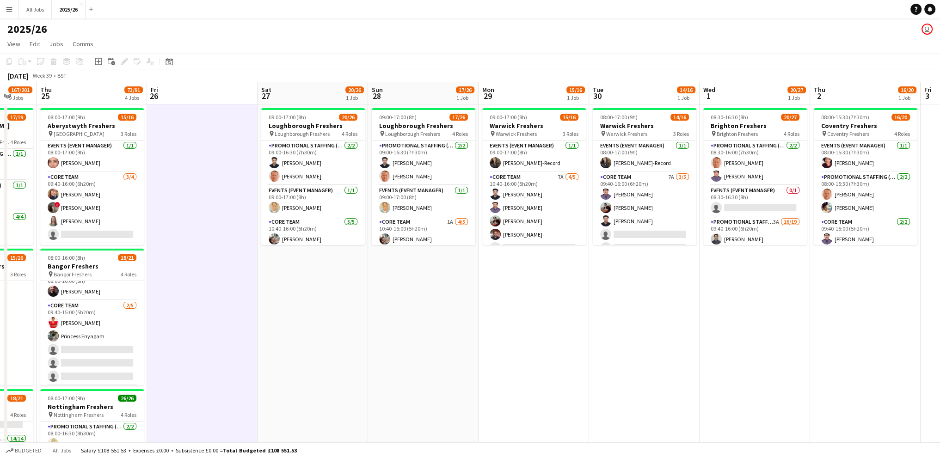
drag, startPoint x: 683, startPoint y: 299, endPoint x: 455, endPoint y: 294, distance: 228.6
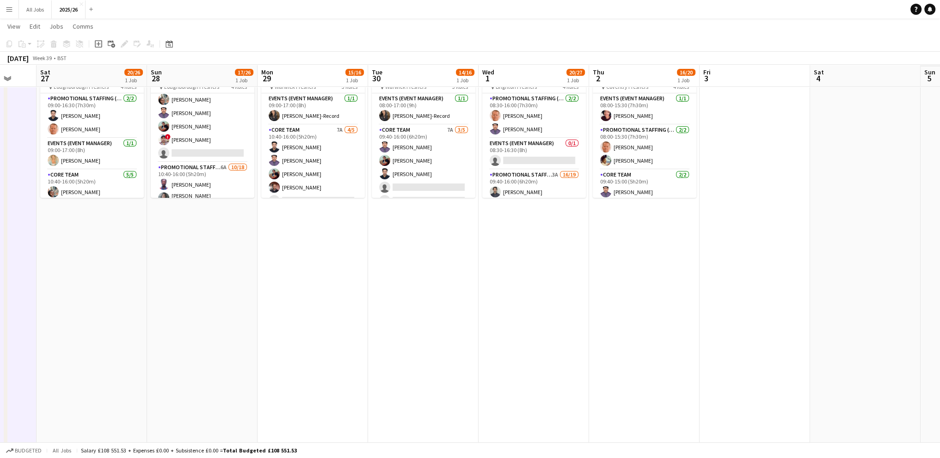
scroll to position [0, 282]
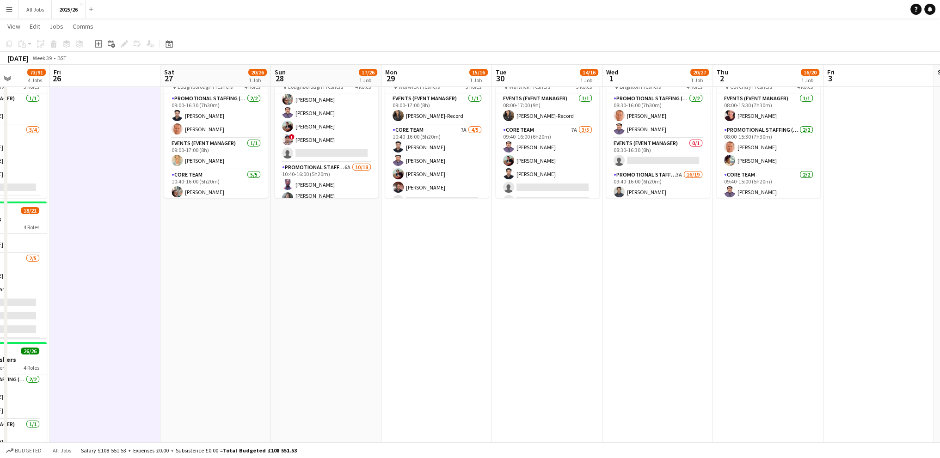
drag, startPoint x: 512, startPoint y: 235, endPoint x: 415, endPoint y: 235, distance: 97.2
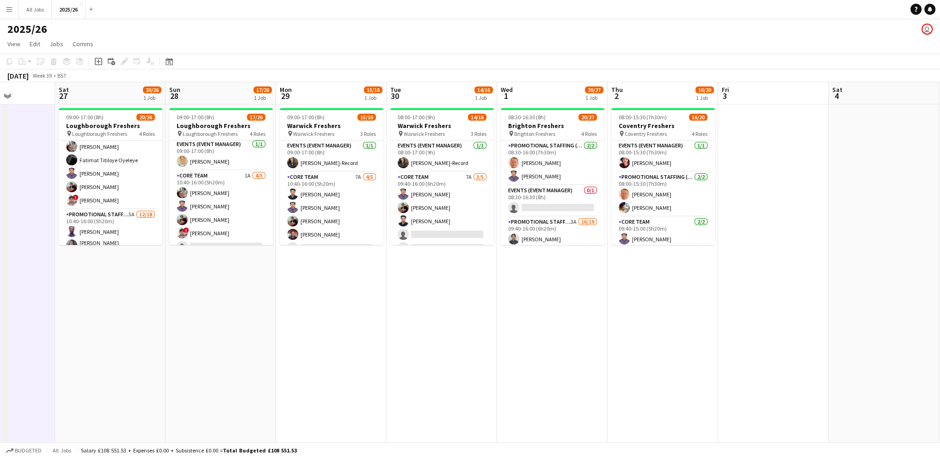
scroll to position [0, 389]
drag, startPoint x: 326, startPoint y: 329, endPoint x: 219, endPoint y: 328, distance: 106.4
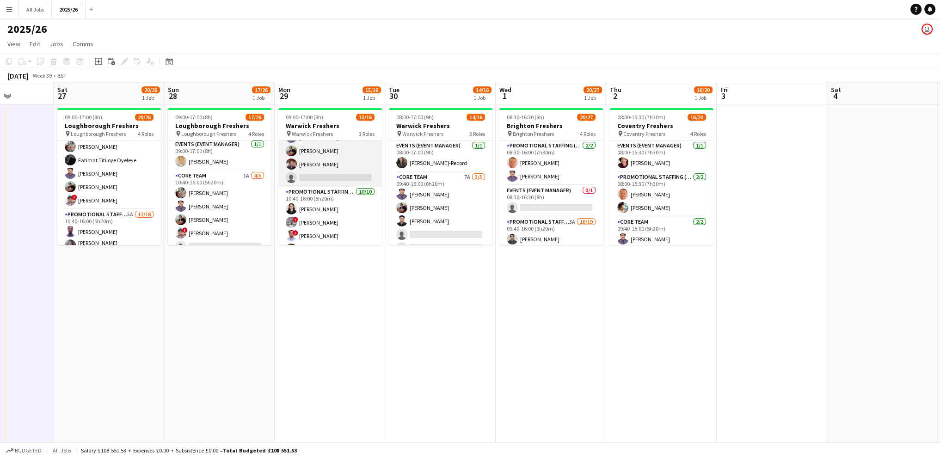
scroll to position [93, 0]
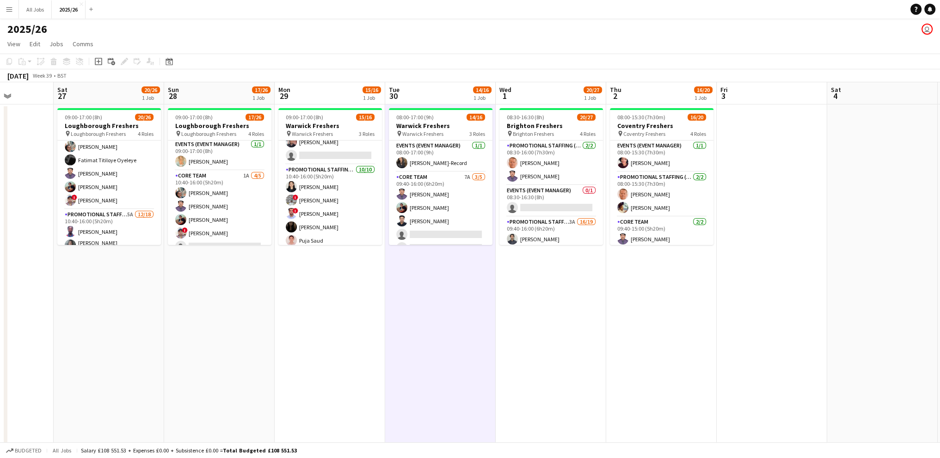
scroll to position [0, 342]
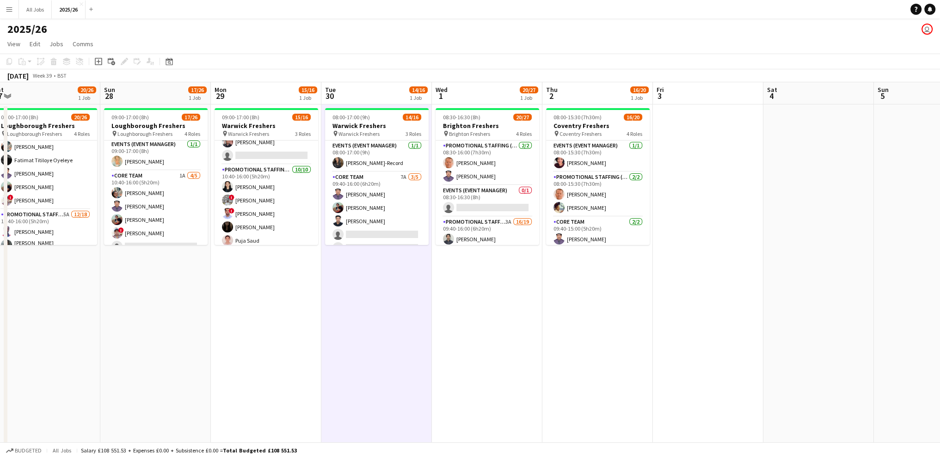
drag, startPoint x: 608, startPoint y: 317, endPoint x: 544, endPoint y: 316, distance: 63.8
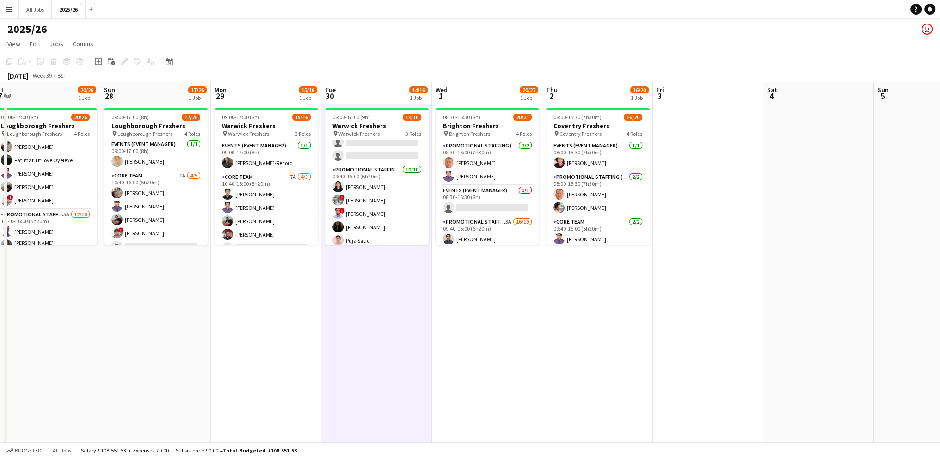
scroll to position [0, 309]
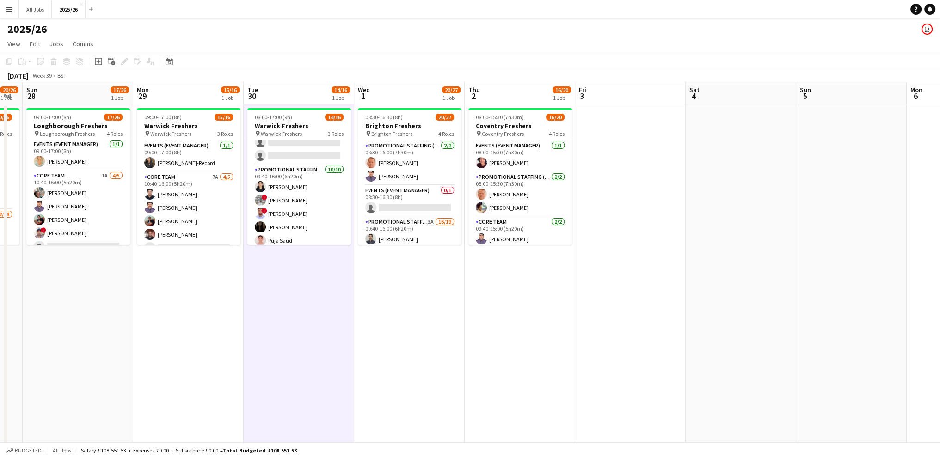
drag, startPoint x: 415, startPoint y: 316, endPoint x: 337, endPoint y: 314, distance: 77.7
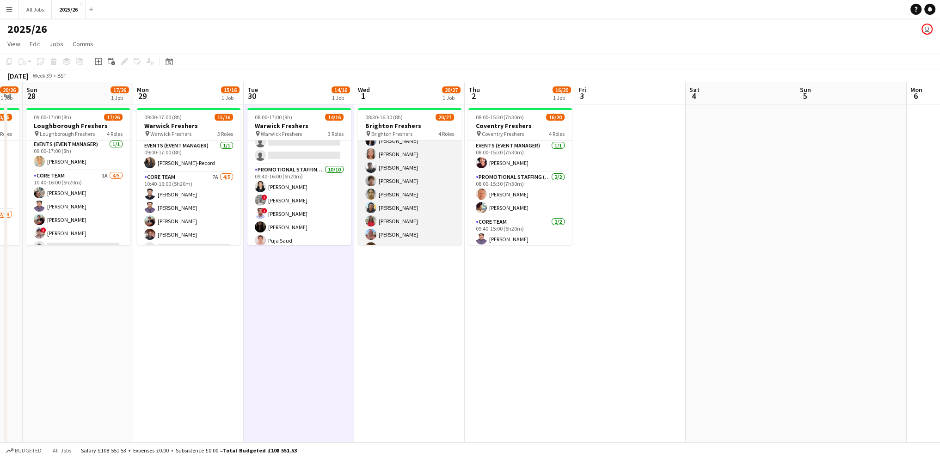
scroll to position [93, 0]
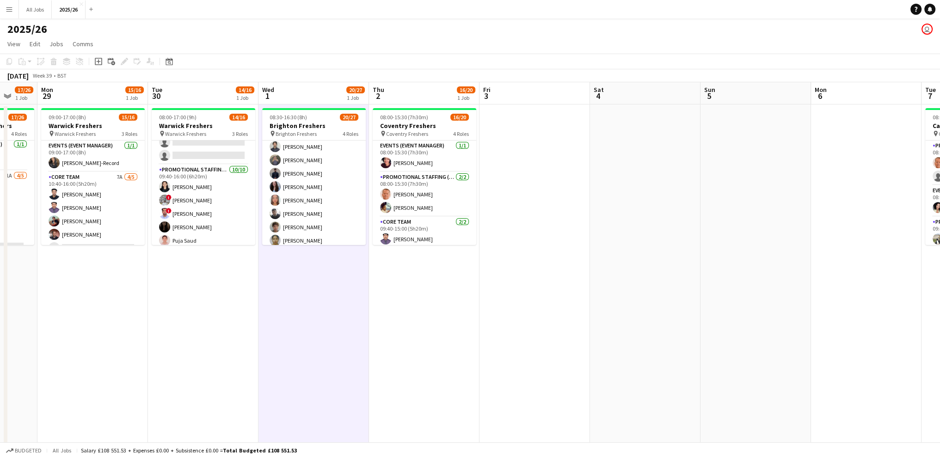
scroll to position [0, 412]
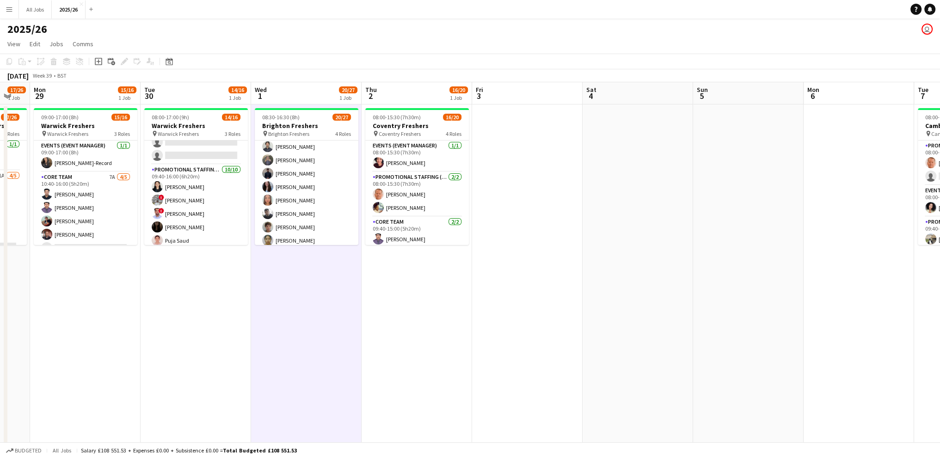
drag, startPoint x: 442, startPoint y: 311, endPoint x: 339, endPoint y: 321, distance: 103.6
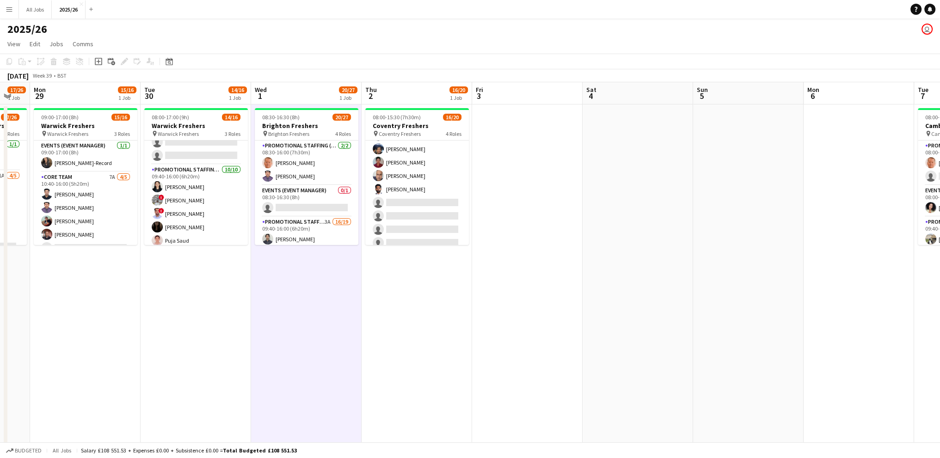
scroll to position [235, 0]
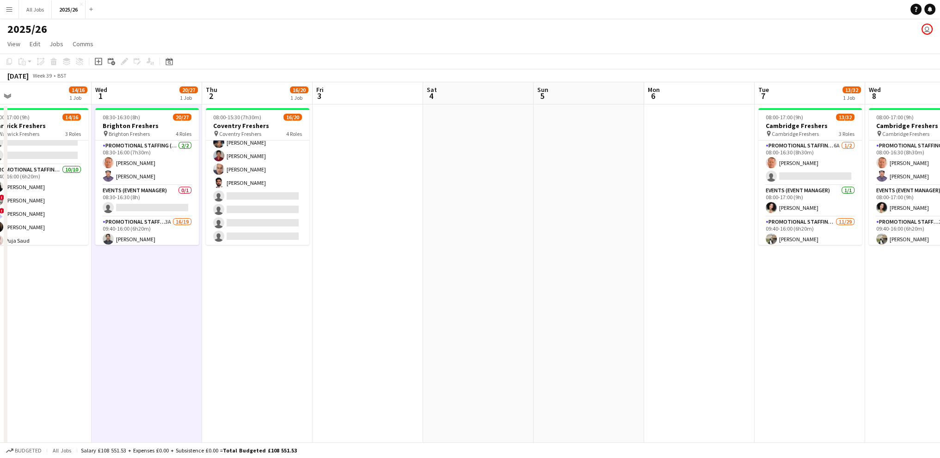
drag, startPoint x: 563, startPoint y: 245, endPoint x: 403, endPoint y: 258, distance: 160.1
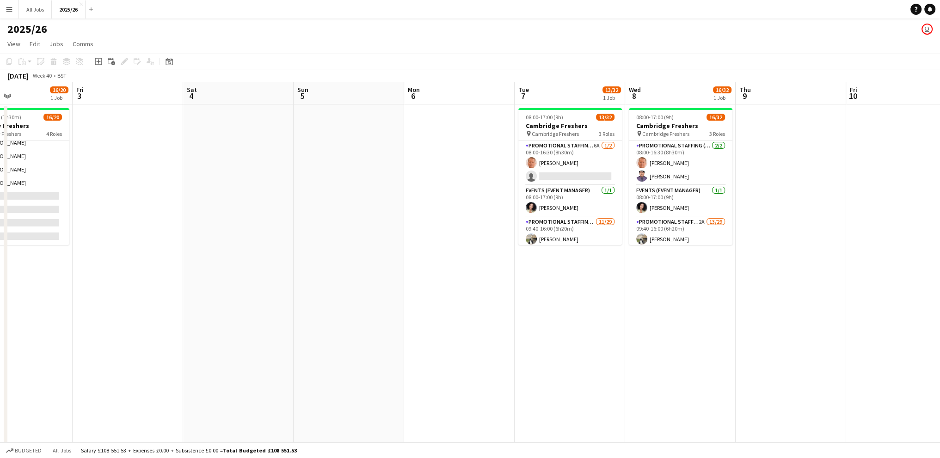
drag, startPoint x: 577, startPoint y: 250, endPoint x: 337, endPoint y: 255, distance: 240.2
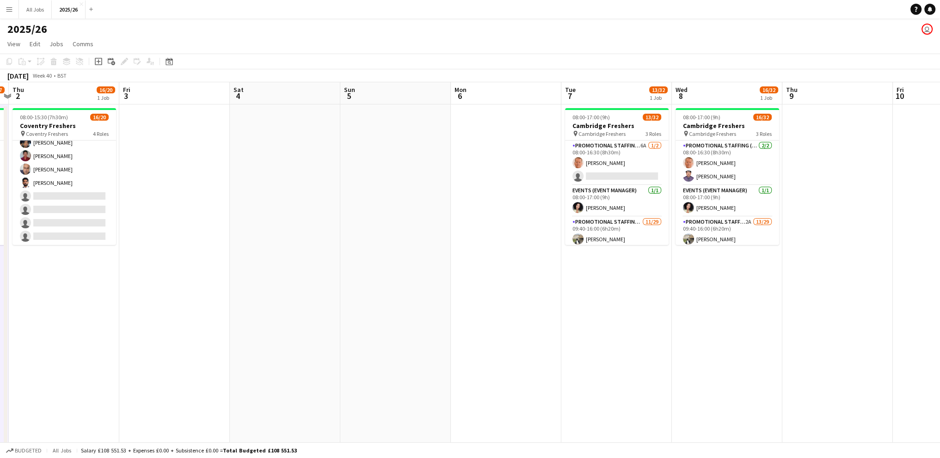
scroll to position [0, 346]
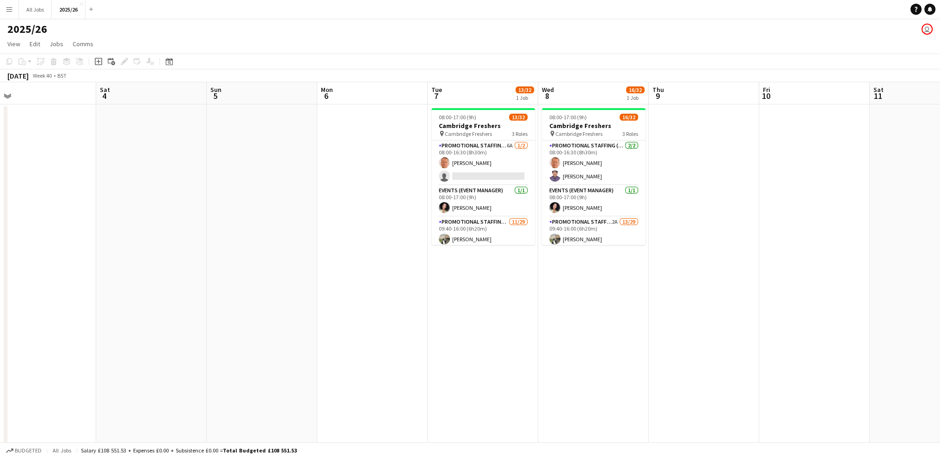
drag, startPoint x: 546, startPoint y: 262, endPoint x: 459, endPoint y: 265, distance: 87.0
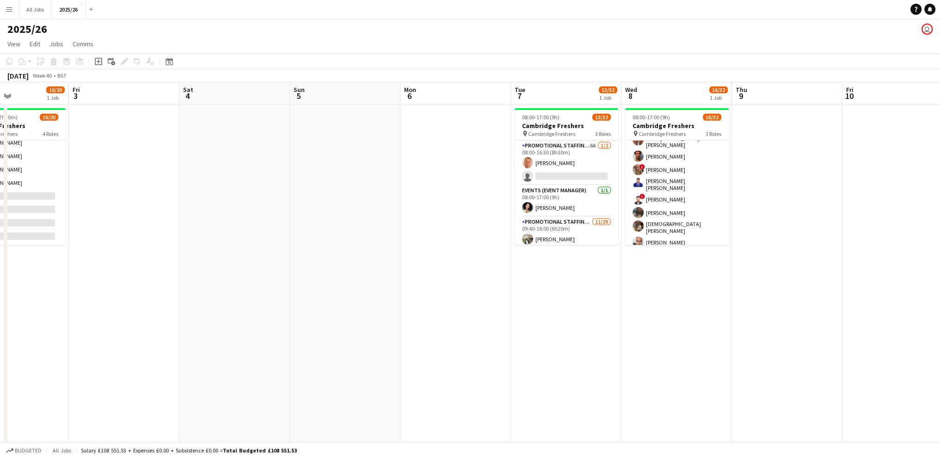
drag, startPoint x: 340, startPoint y: 296, endPoint x: 653, endPoint y: 291, distance: 312.3
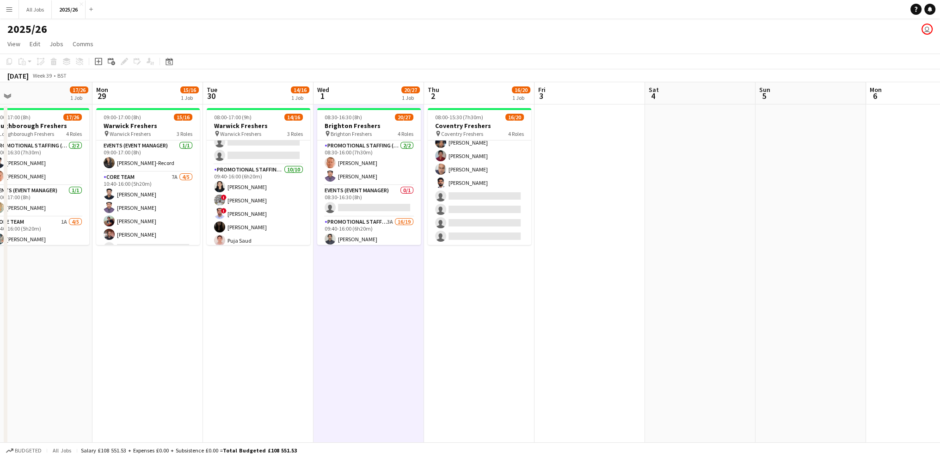
drag, startPoint x: 416, startPoint y: 293, endPoint x: 370, endPoint y: 303, distance: 47.3
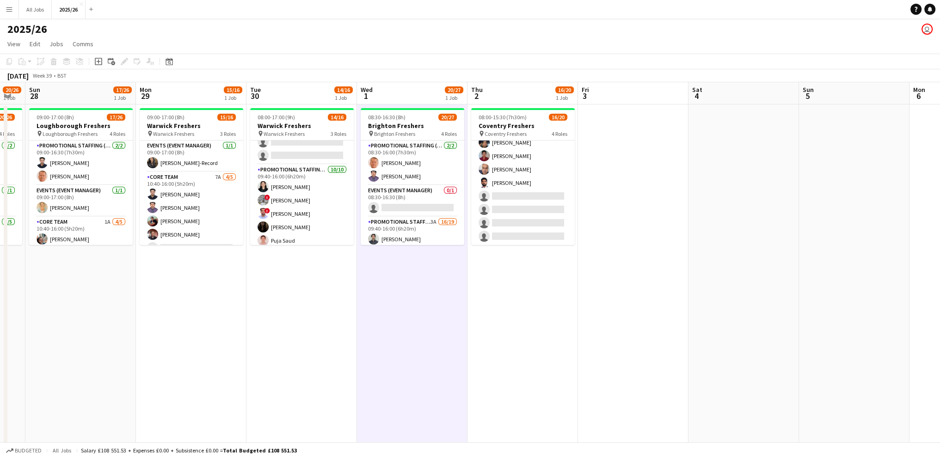
drag, startPoint x: 374, startPoint y: 304, endPoint x: 410, endPoint y: 273, distance: 47.9
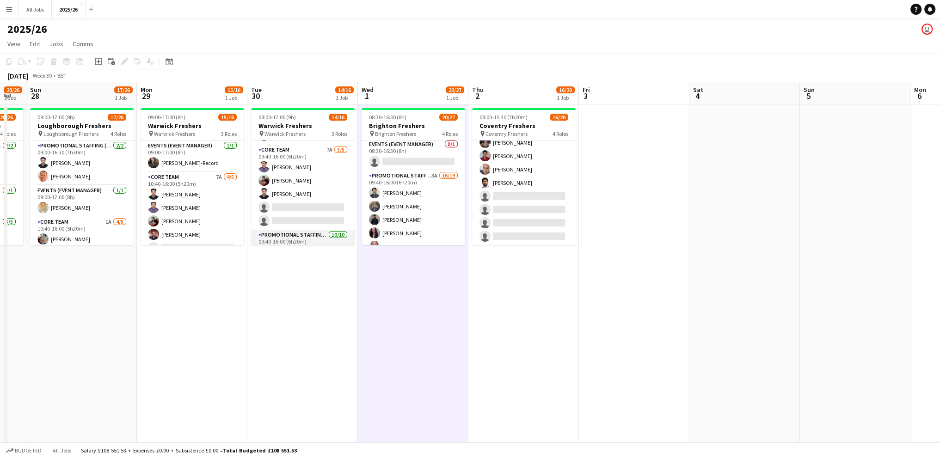
scroll to position [0, 0]
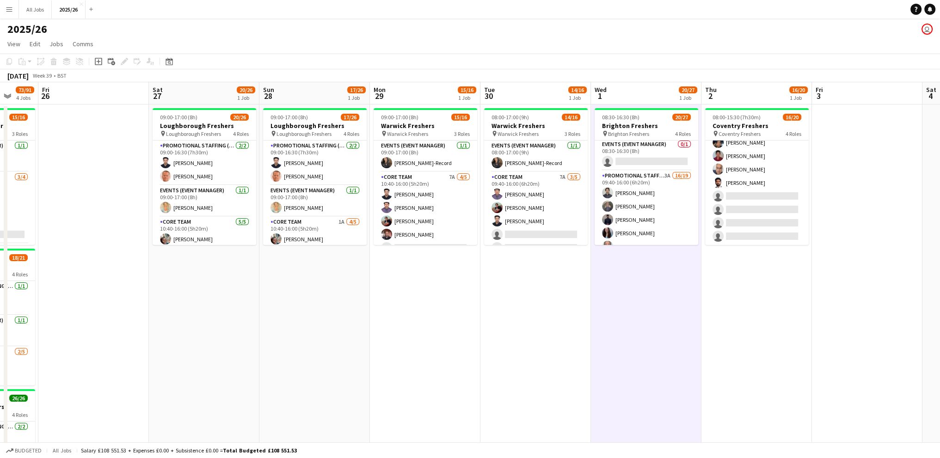
drag, startPoint x: 255, startPoint y: 310, endPoint x: 488, endPoint y: 320, distance: 233.3
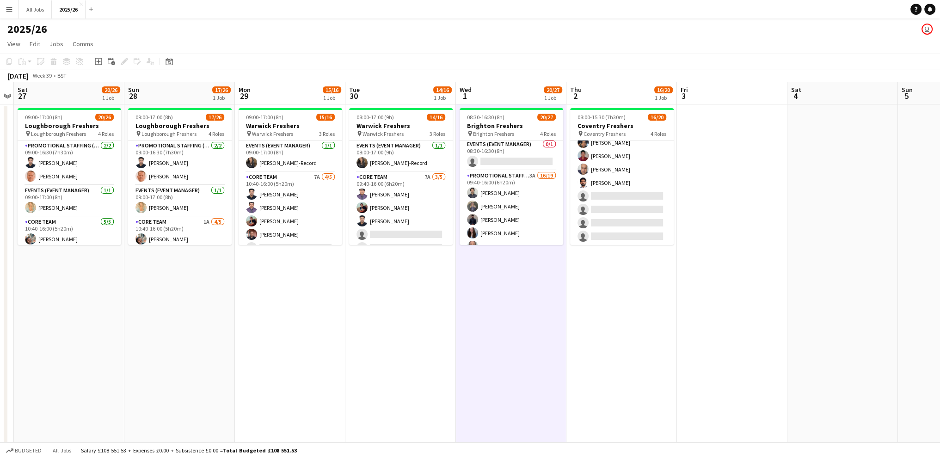
drag, startPoint x: 488, startPoint y: 320, endPoint x: 353, endPoint y: 316, distance: 135.1
